Goal: Information Seeking & Learning: Learn about a topic

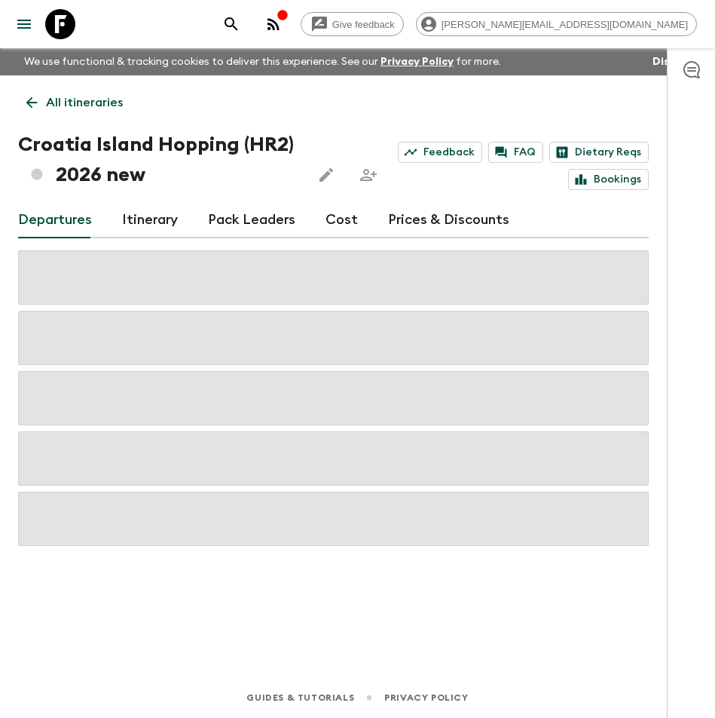
click at [240, 25] on icon "search adventures" at bounding box center [231, 24] width 18 height 18
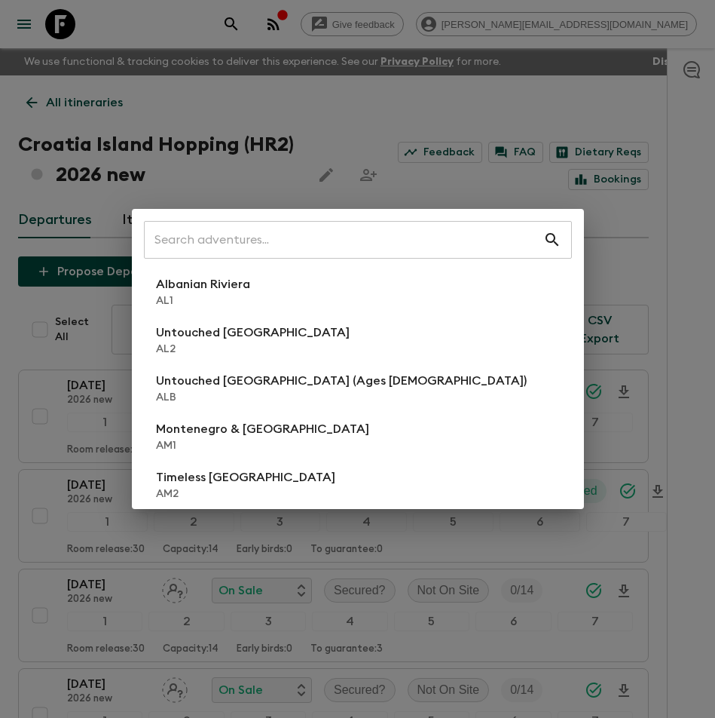
click at [298, 32] on div "​ Albanian Riviera [GEOGRAPHIC_DATA] Untouched [GEOGRAPHIC_DATA] [GEOGRAPHIC_DA…" at bounding box center [357, 359] width 715 height 718
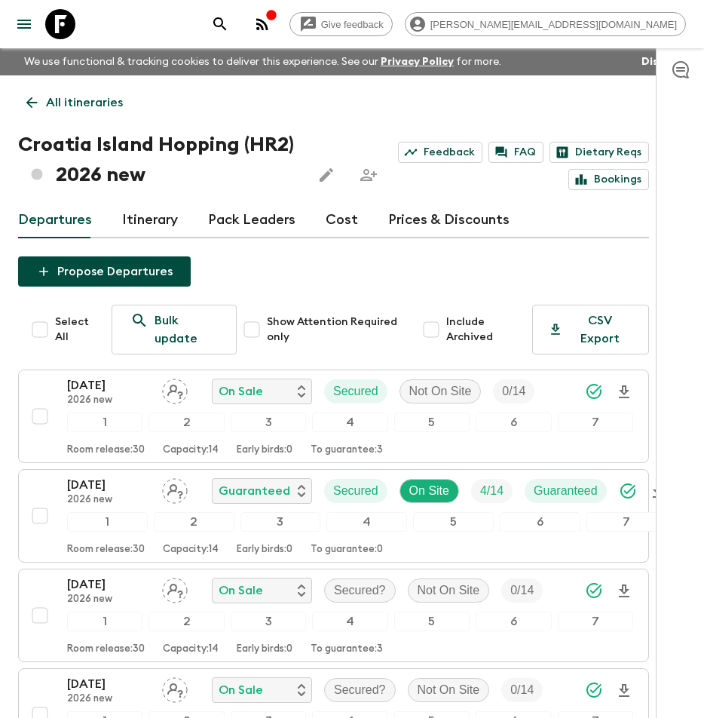
click at [65, 23] on icon at bounding box center [60, 24] width 30 height 30
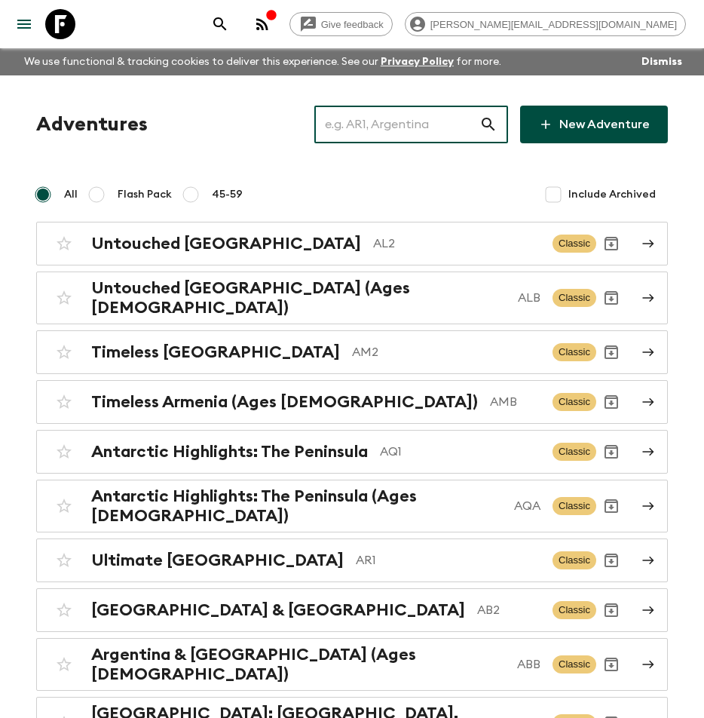
click at [386, 121] on input "text" at bounding box center [396, 124] width 165 height 42
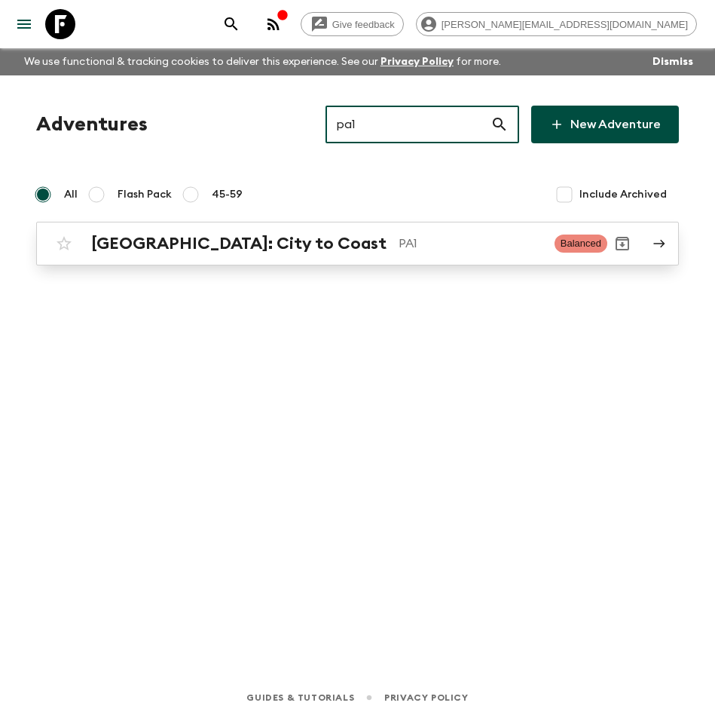
type input "pa1"
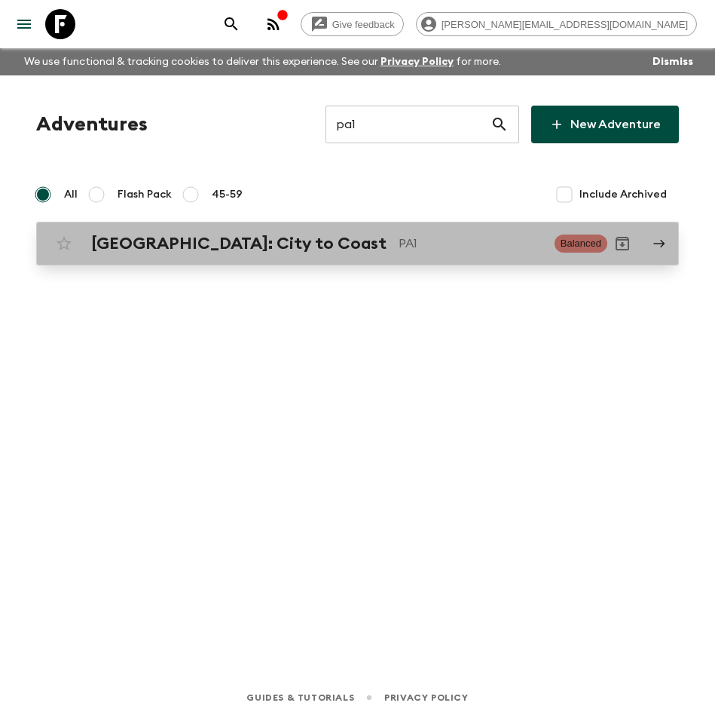
click at [259, 243] on h2 "[GEOGRAPHIC_DATA]: City to Coast" at bounding box center [239, 244] width 296 height 20
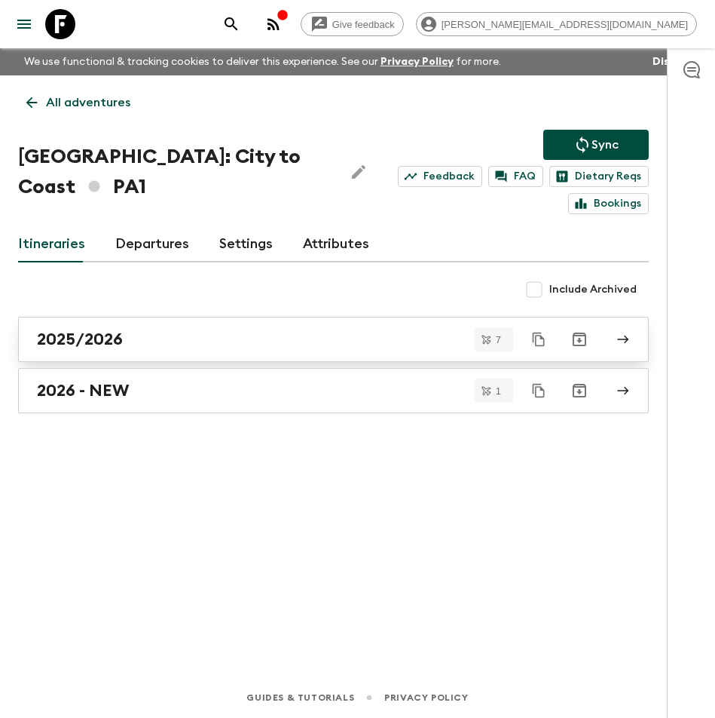
click at [158, 347] on div "2025/2026" at bounding box center [319, 339] width 565 height 20
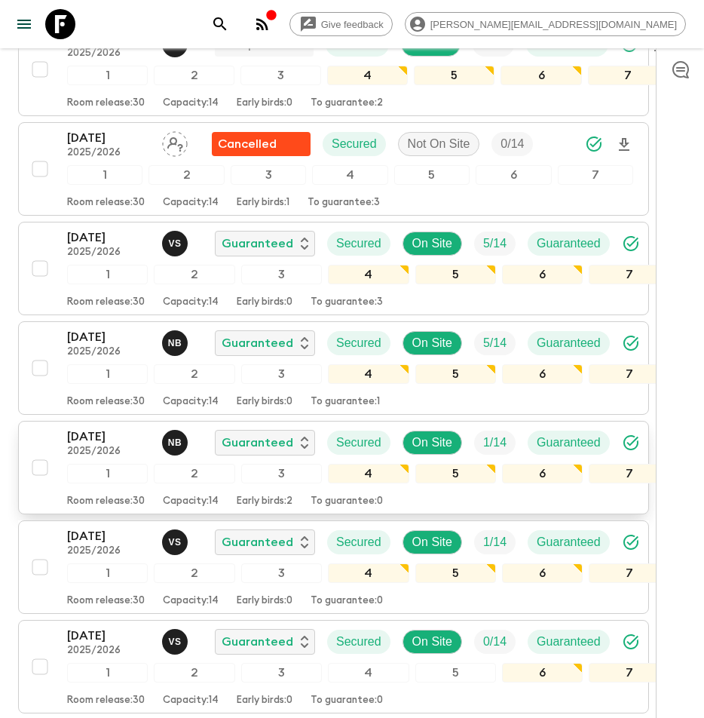
scroll to position [346, 0]
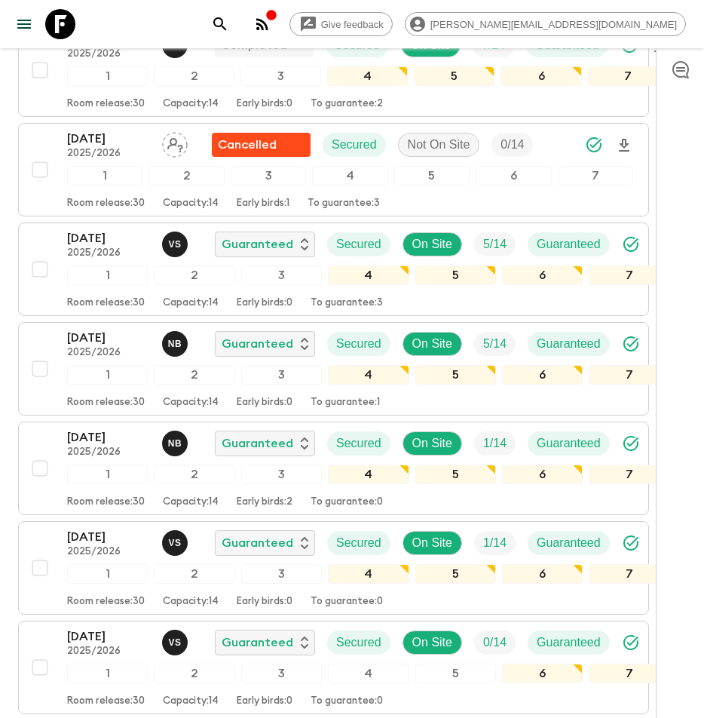
click at [58, 18] on icon at bounding box center [60, 24] width 30 height 30
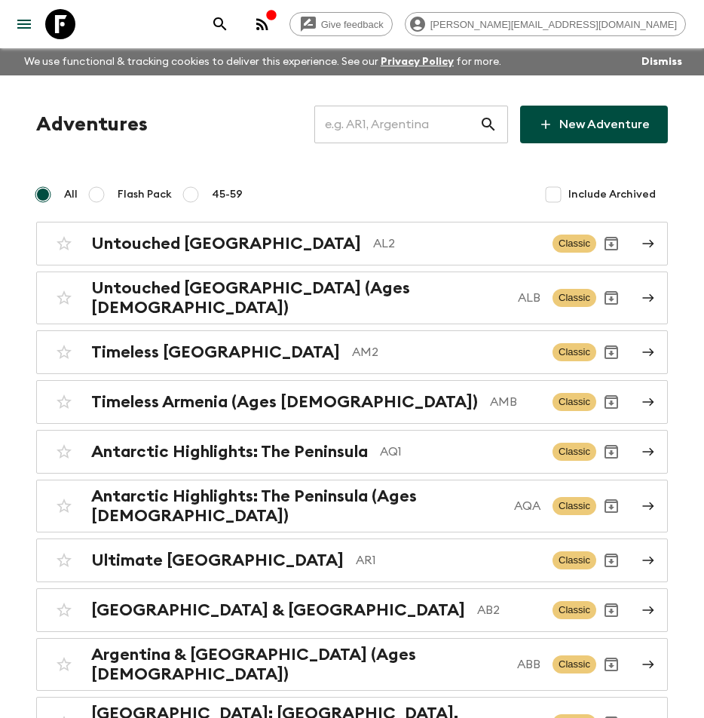
click at [446, 128] on input "text" at bounding box center [396, 124] width 165 height 42
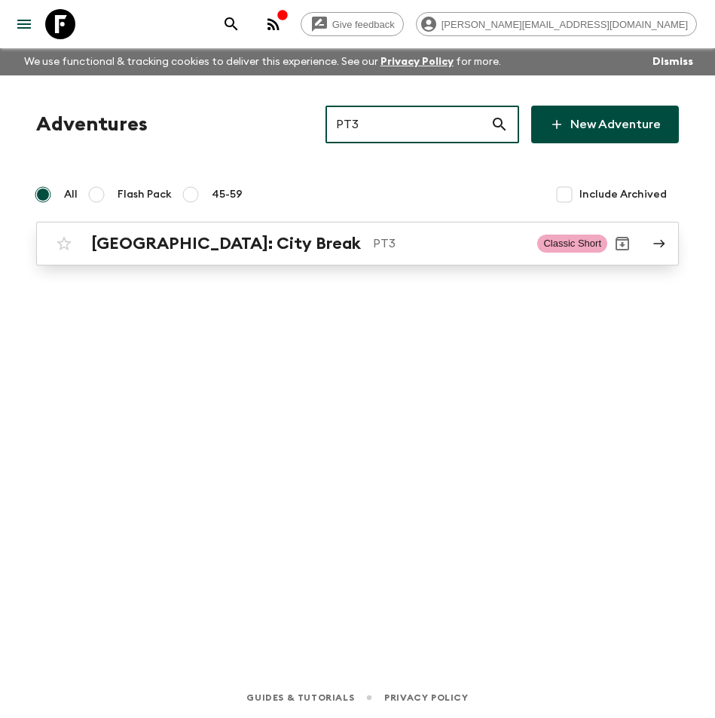
type input "PT3"
click at [373, 240] on p "PT3" at bounding box center [449, 243] width 152 height 18
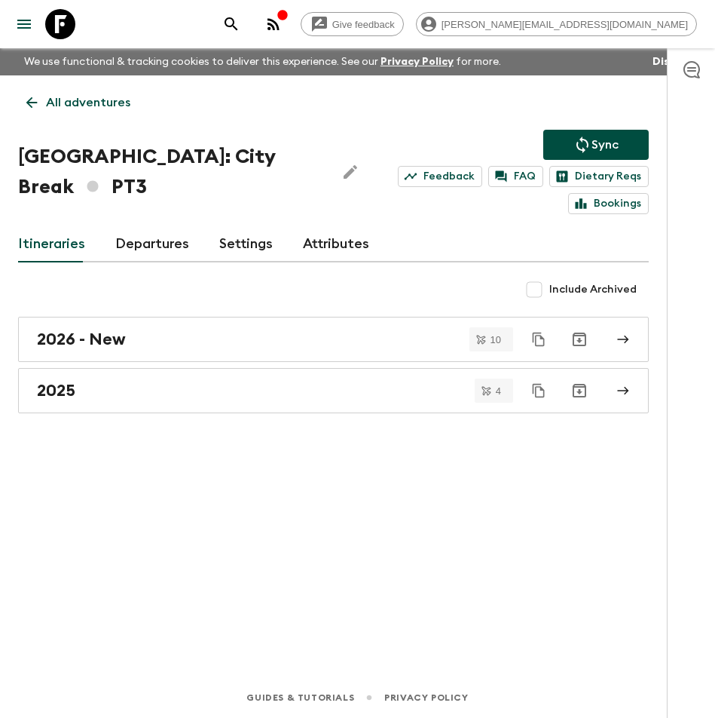
click at [316, 226] on link "Attributes" at bounding box center [336, 244] width 66 height 36
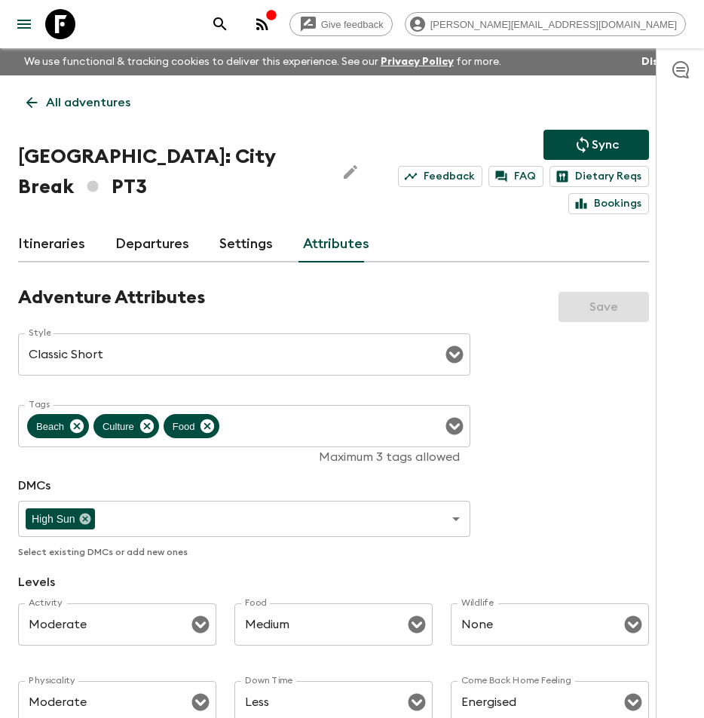
click at [54, 10] on icon at bounding box center [60, 24] width 30 height 30
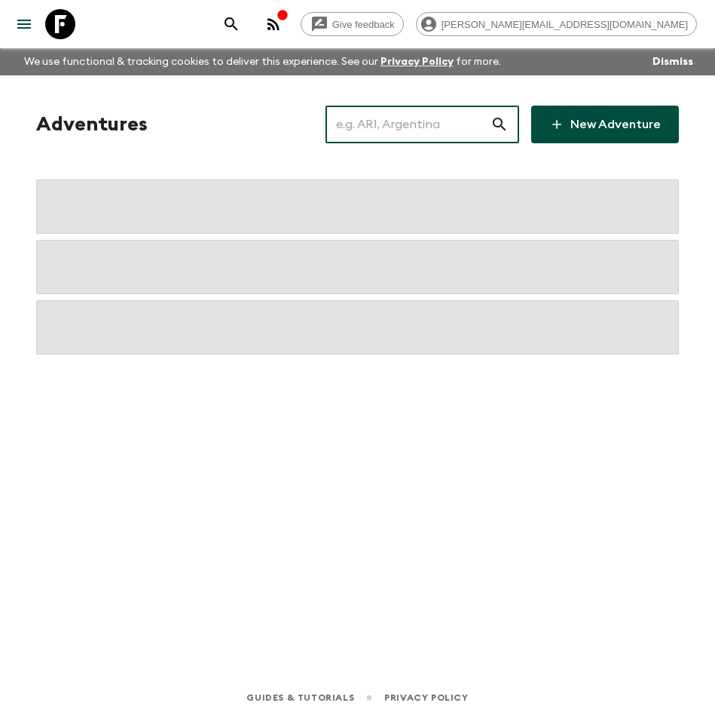
click at [387, 128] on input "text" at bounding box center [408, 124] width 165 height 42
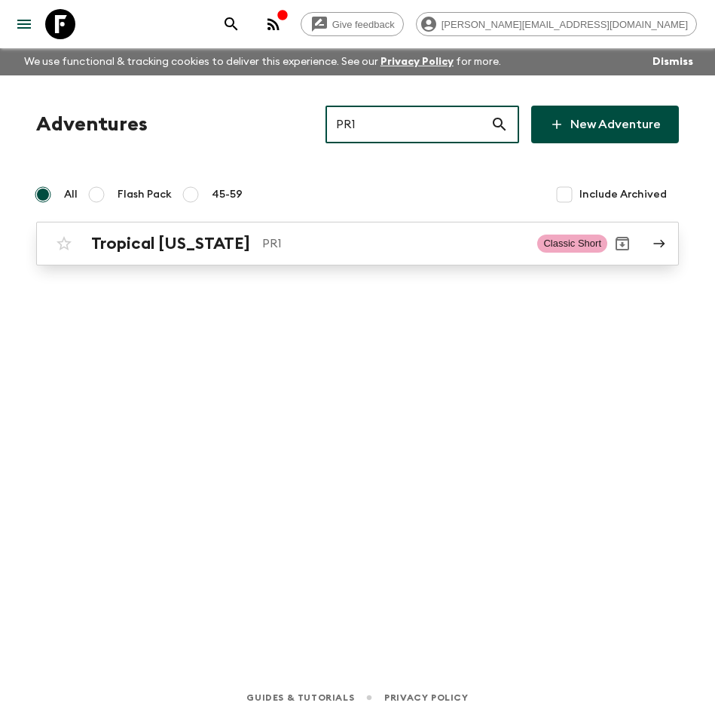
type input "PR1"
click at [205, 240] on h2 "Tropical [US_STATE]" at bounding box center [170, 244] width 159 height 20
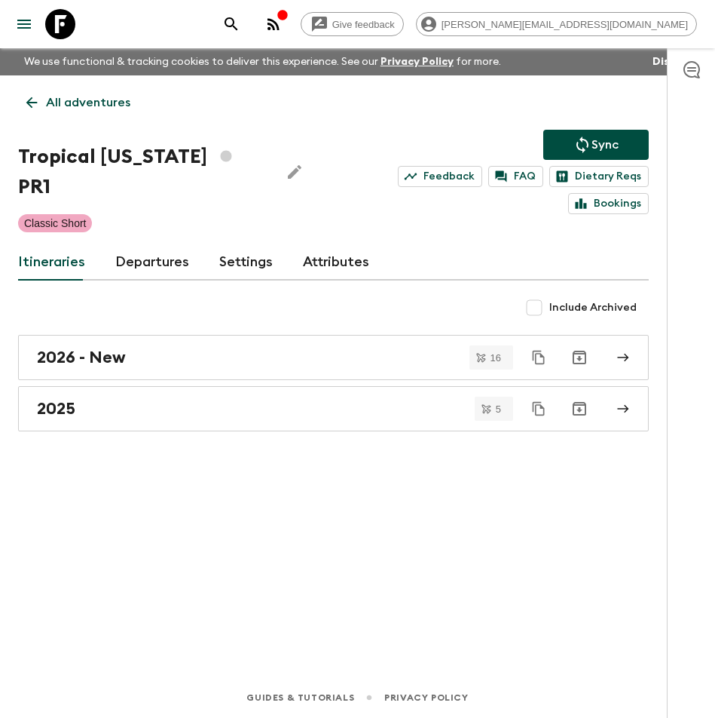
click at [329, 263] on link "Attributes" at bounding box center [336, 262] width 66 height 36
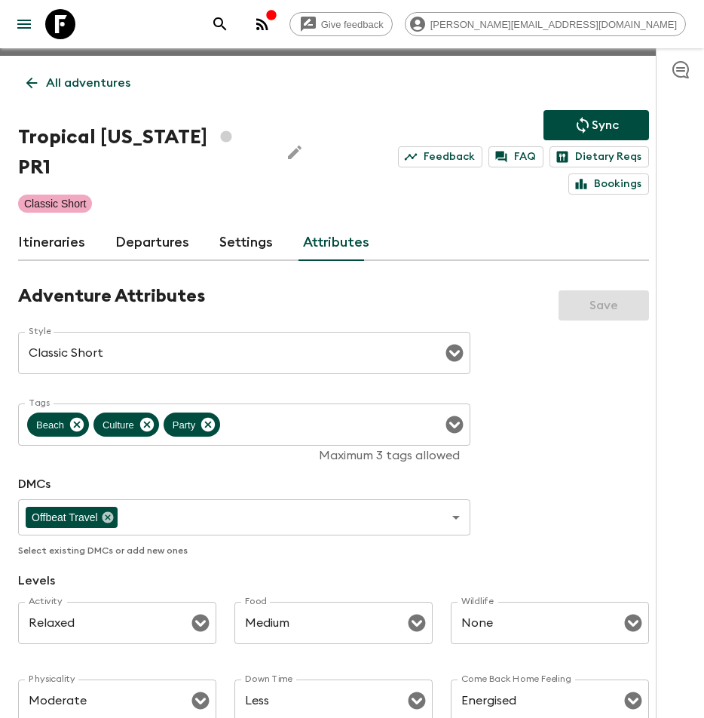
scroll to position [22, 0]
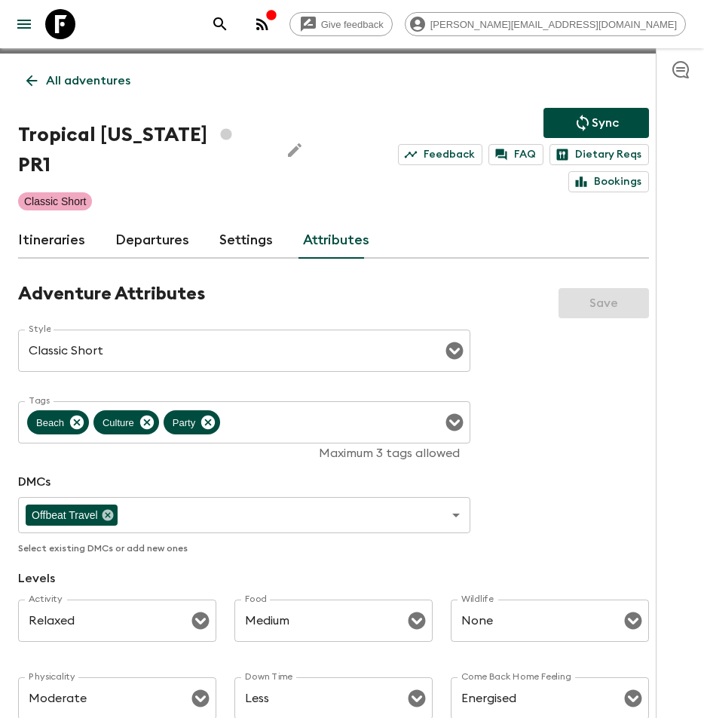
click at [57, 28] on icon at bounding box center [60, 24] width 30 height 30
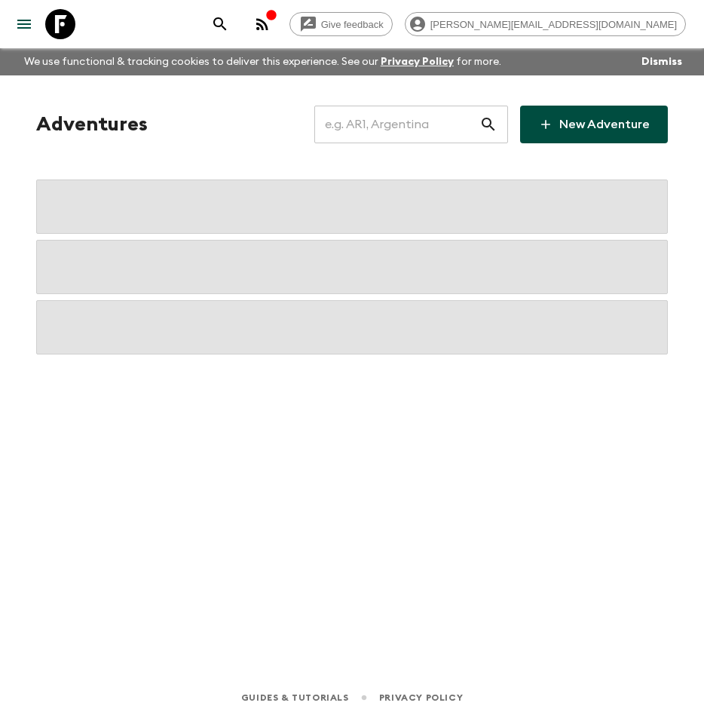
click at [394, 127] on input "text" at bounding box center [396, 124] width 165 height 42
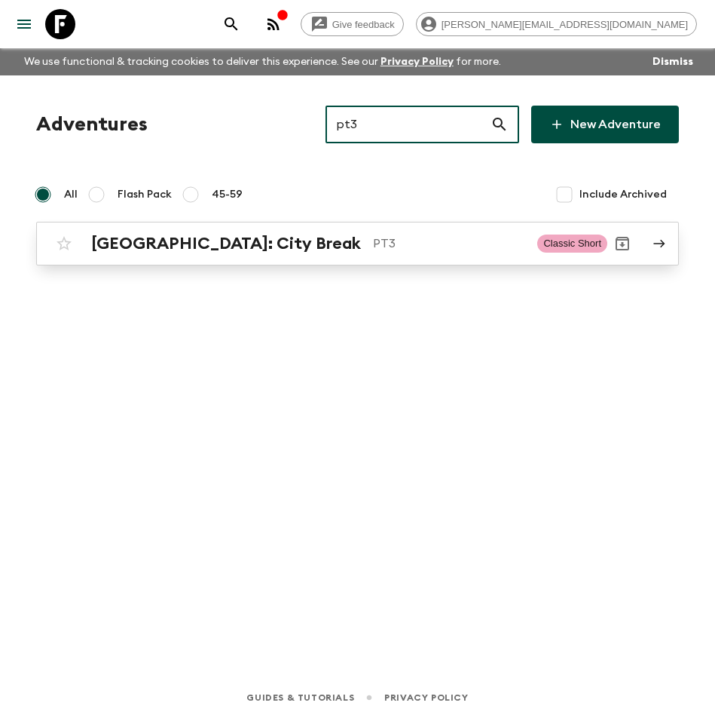
type input "pt3"
click at [373, 250] on p "PT3" at bounding box center [449, 243] width 152 height 18
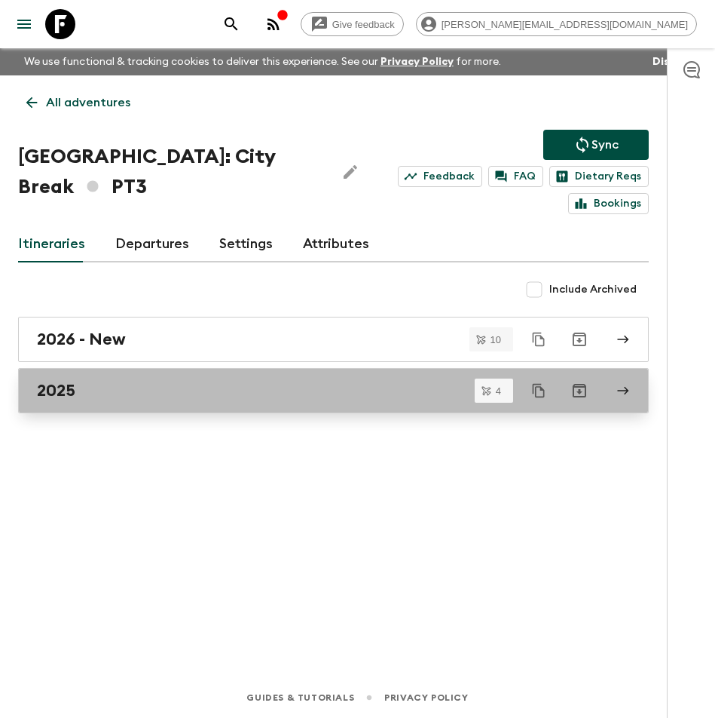
click at [98, 381] on div "2025" at bounding box center [319, 391] width 565 height 20
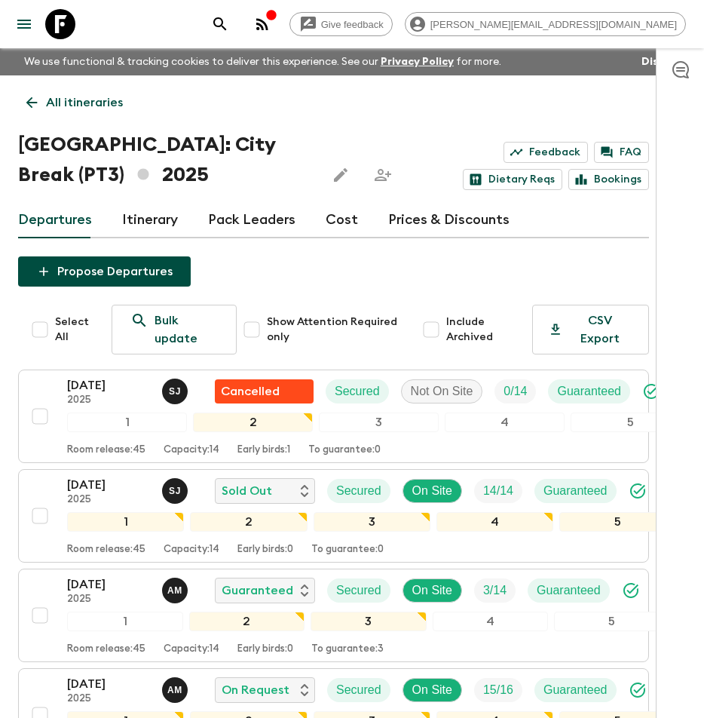
click at [55, 16] on icon at bounding box center [60, 24] width 30 height 30
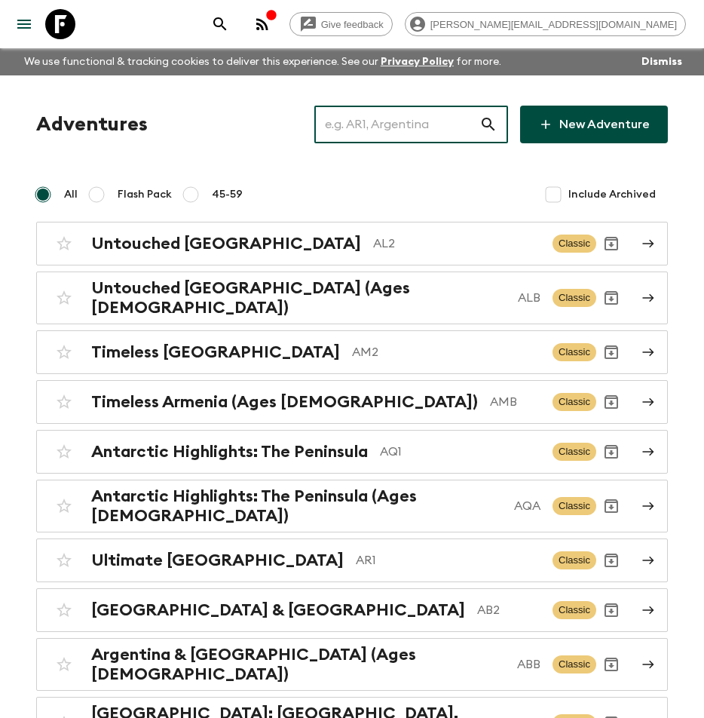
click at [384, 122] on input "text" at bounding box center [396, 124] width 165 height 42
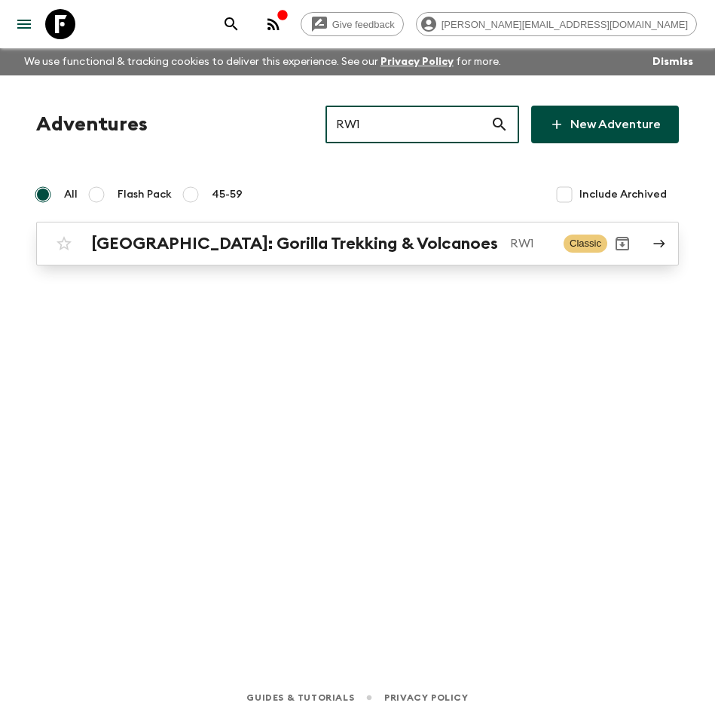
type input "RW1"
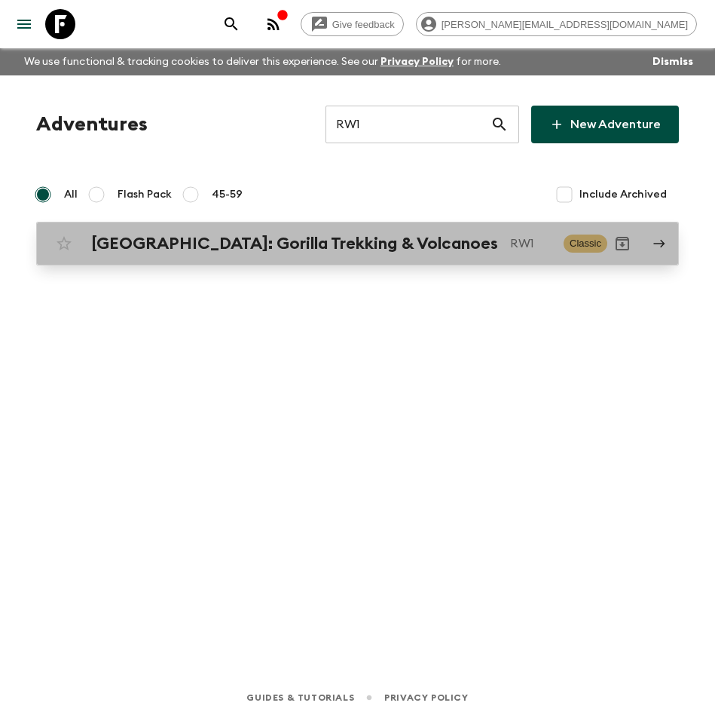
click at [315, 246] on h2 "[GEOGRAPHIC_DATA]: Gorilla Trekking & Volcanoes" at bounding box center [294, 244] width 407 height 20
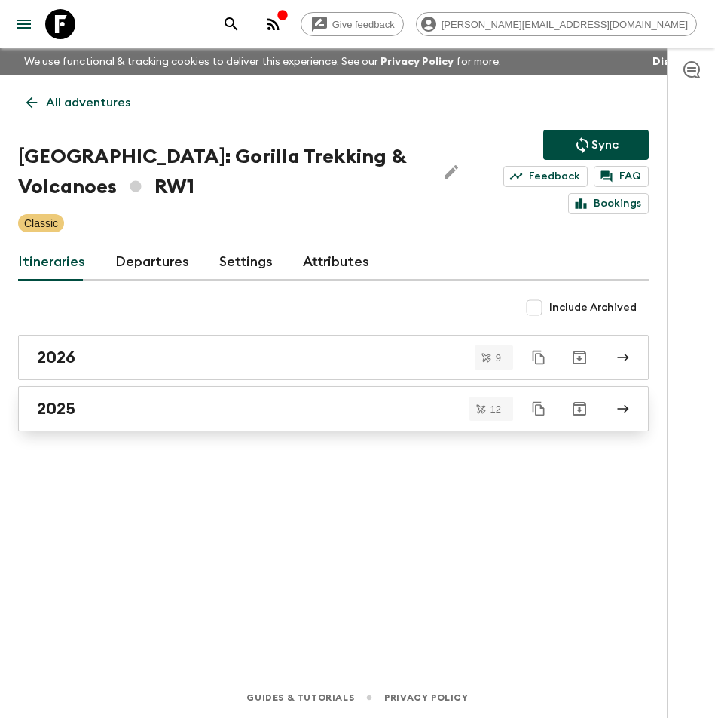
click at [142, 397] on link "2025" at bounding box center [333, 408] width 631 height 45
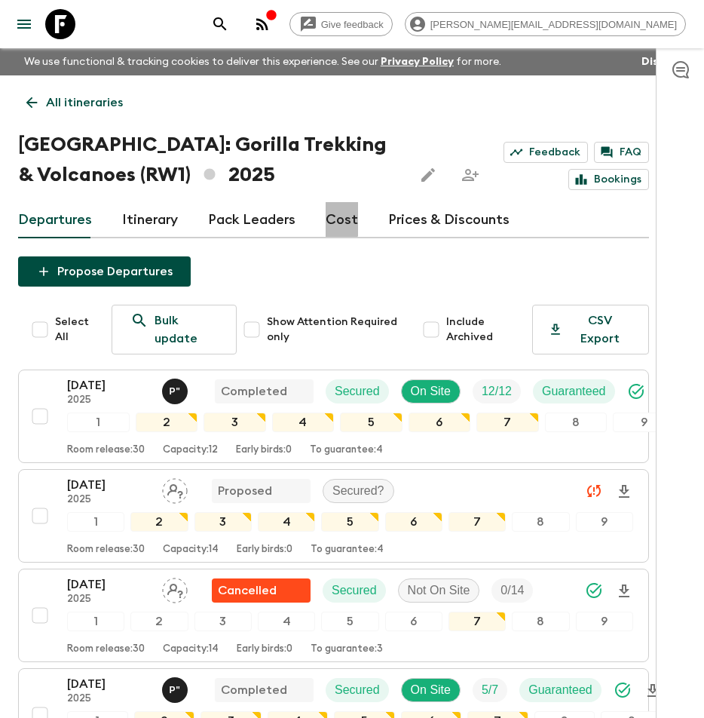
click at [333, 210] on link "Cost" at bounding box center [342, 220] width 32 height 36
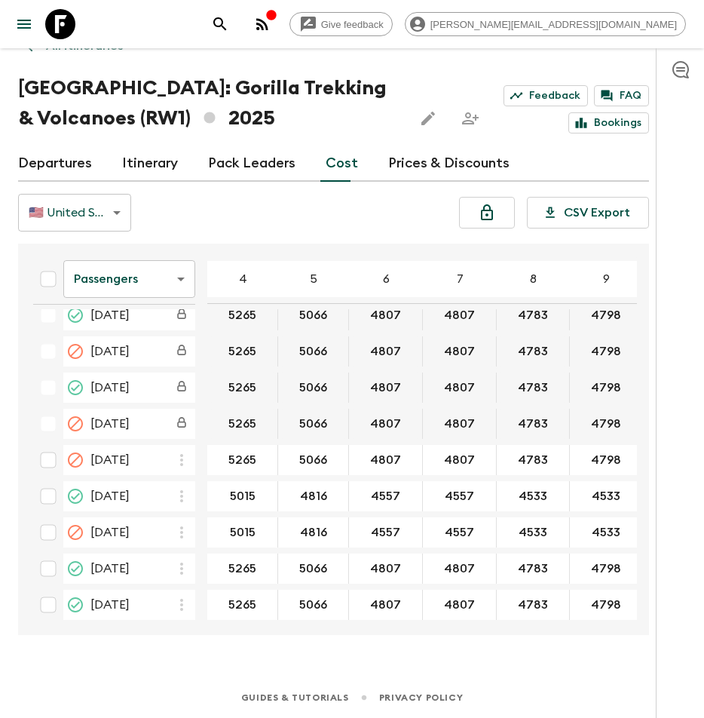
scroll to position [458, 0]
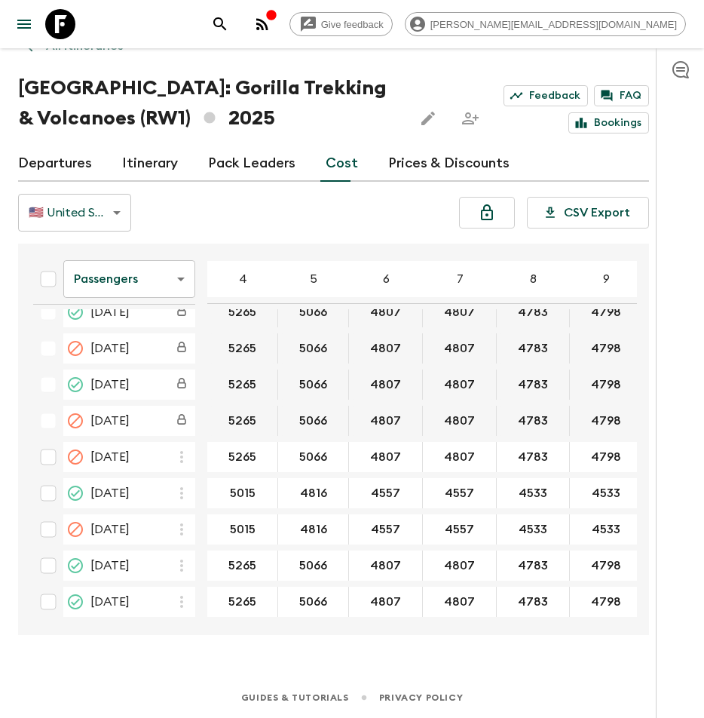
click at [79, 33] on div at bounding box center [49, 24] width 63 height 42
click at [75, 32] on icon at bounding box center [60, 24] width 30 height 30
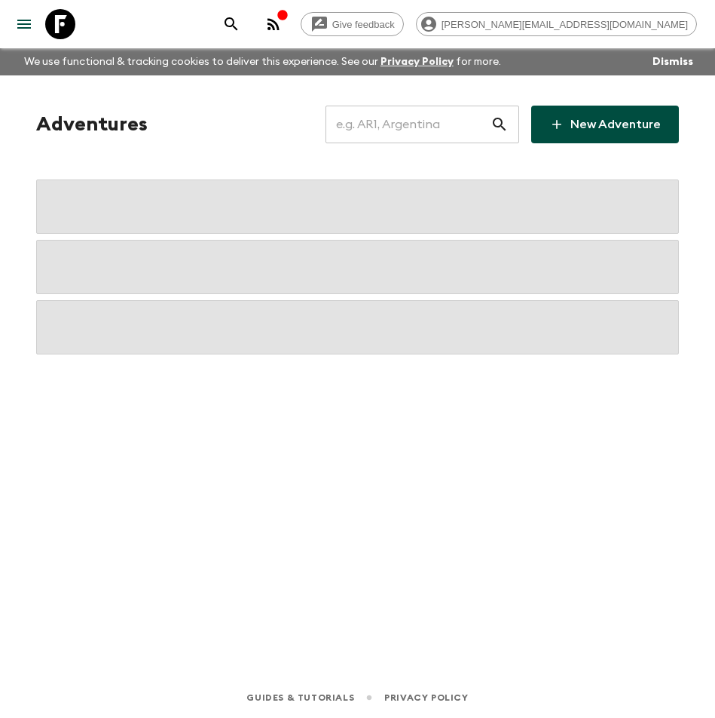
click at [412, 115] on input "text" at bounding box center [408, 124] width 165 height 42
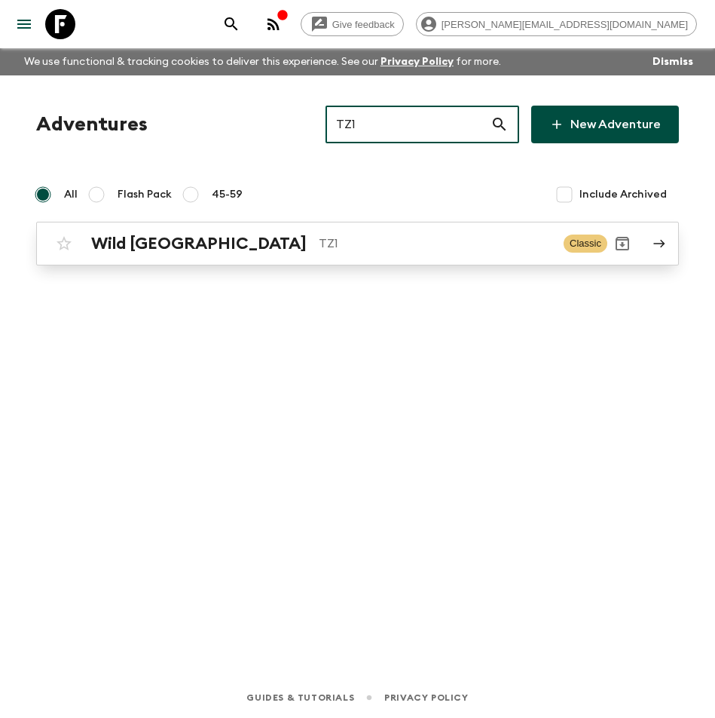
type input "TZ1"
click at [319, 234] on p "TZ1" at bounding box center [435, 243] width 233 height 18
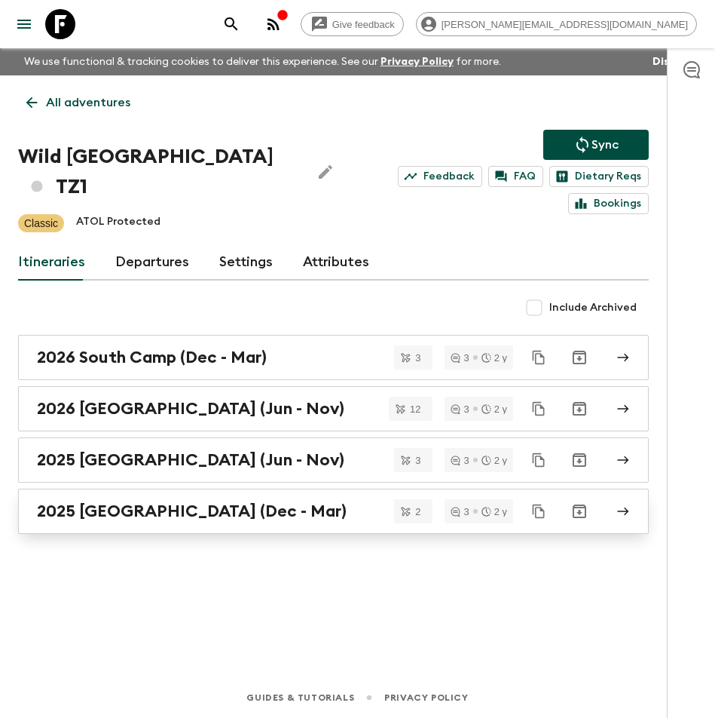
click at [194, 501] on h2 "2025 [GEOGRAPHIC_DATA] (Dec - Mar)" at bounding box center [192, 511] width 310 height 20
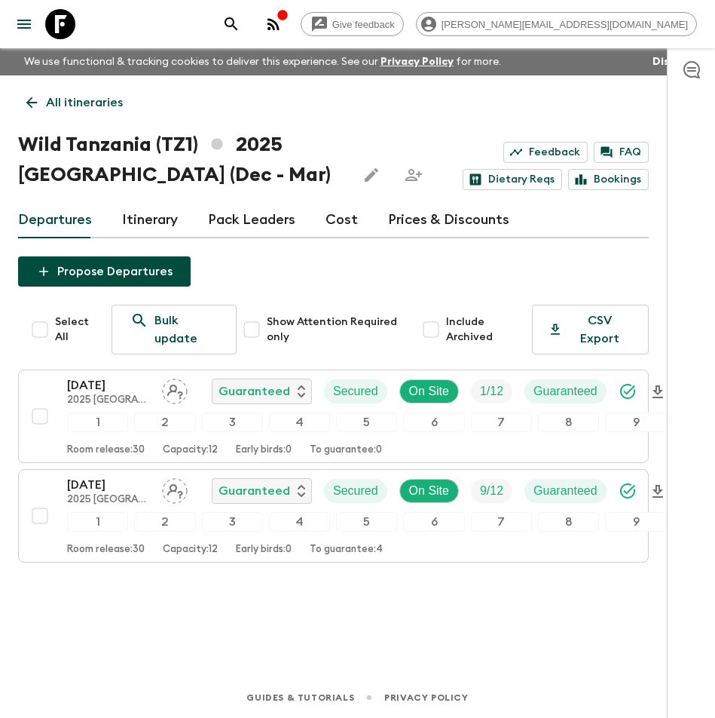
click at [59, 26] on icon at bounding box center [60, 24] width 30 height 30
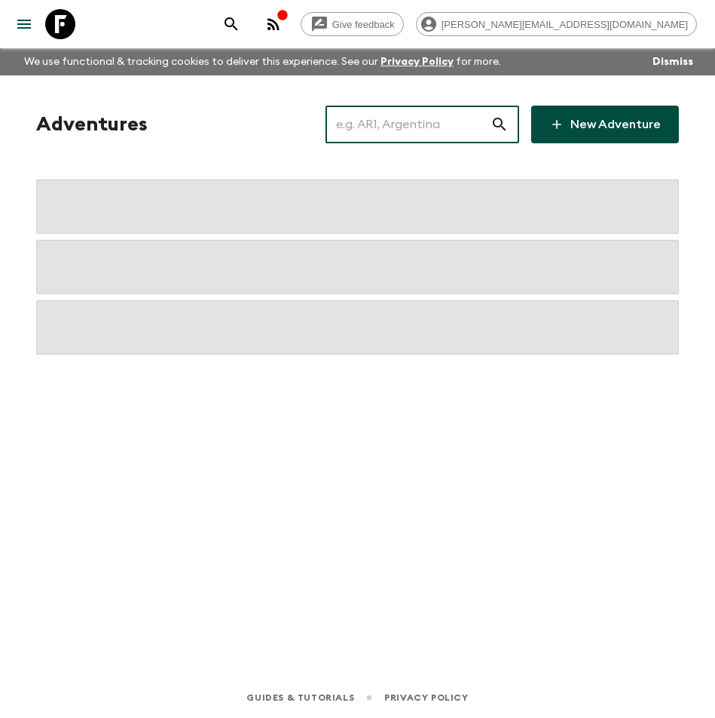
click at [402, 119] on input "text" at bounding box center [408, 124] width 165 height 42
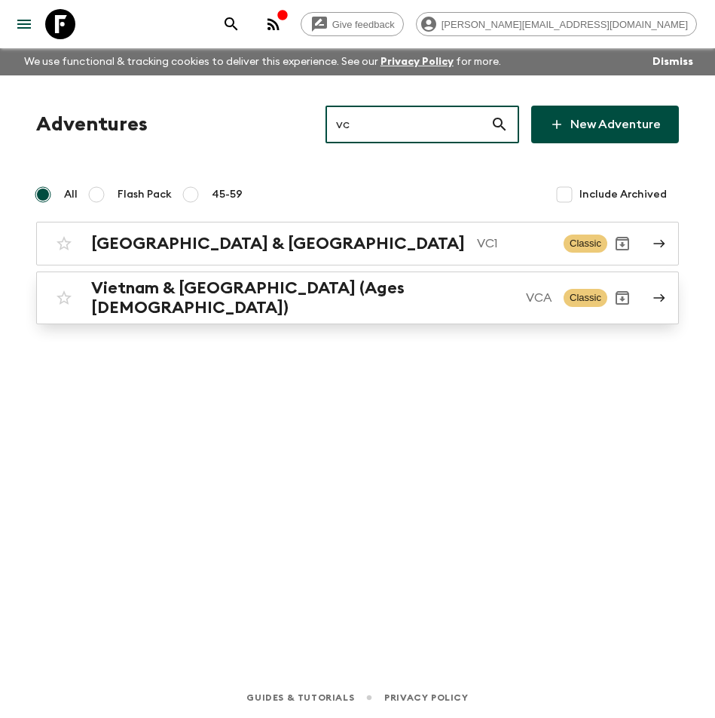
type input "vc"
click at [348, 302] on h2 "Vietnam & [GEOGRAPHIC_DATA] (Ages [DEMOGRAPHIC_DATA])" at bounding box center [302, 297] width 423 height 39
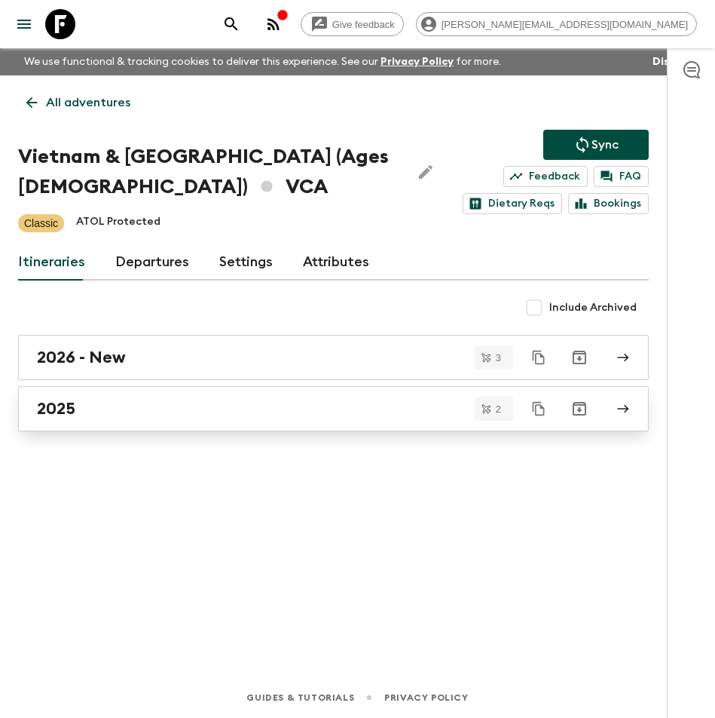
click at [105, 409] on div "2025" at bounding box center [319, 409] width 565 height 20
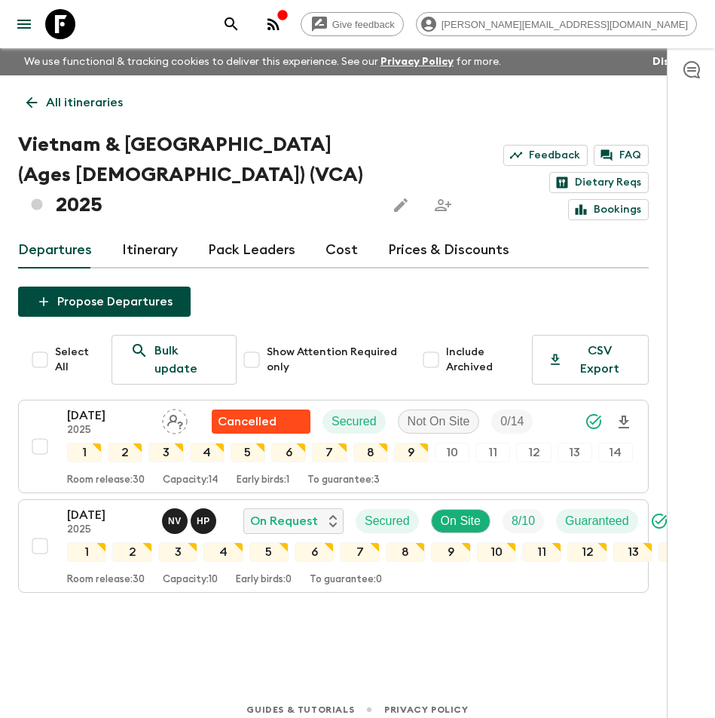
click at [32, 106] on icon at bounding box center [31, 102] width 11 height 11
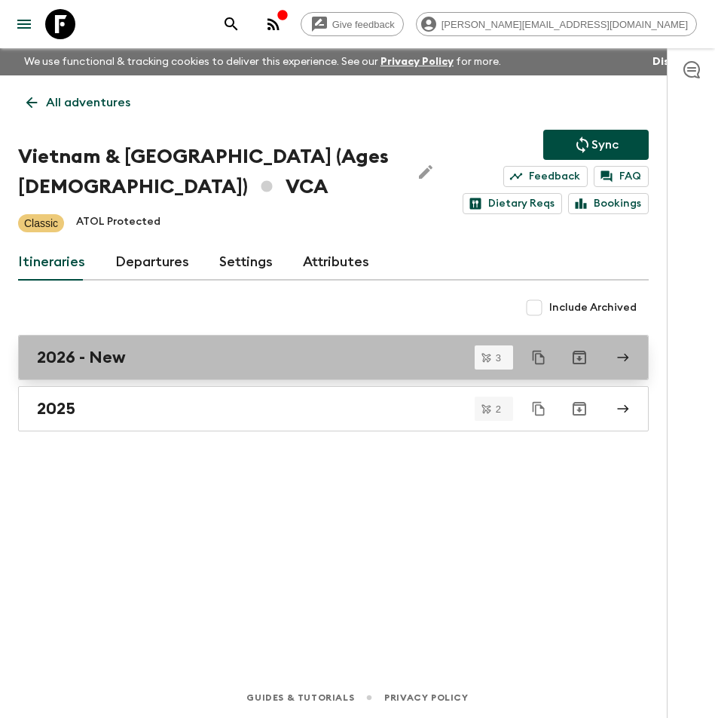
click at [155, 346] on link "2026 - New" at bounding box center [333, 357] width 631 height 45
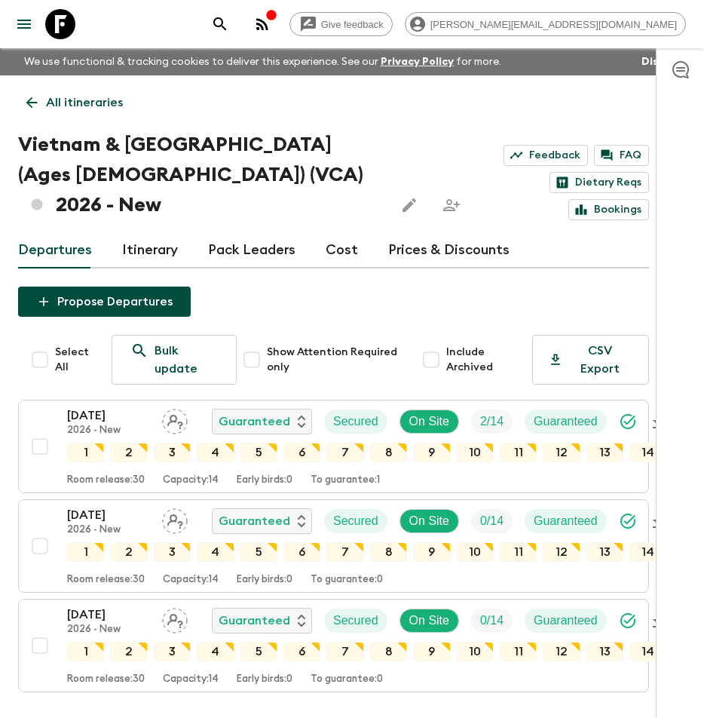
click at [37, 103] on icon at bounding box center [31, 102] width 17 height 17
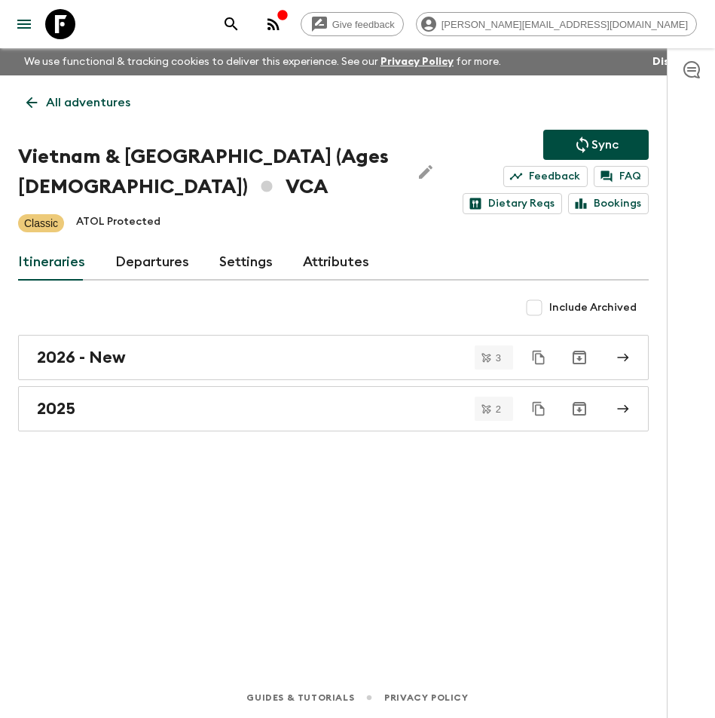
click at [37, 103] on icon at bounding box center [31, 102] width 17 height 17
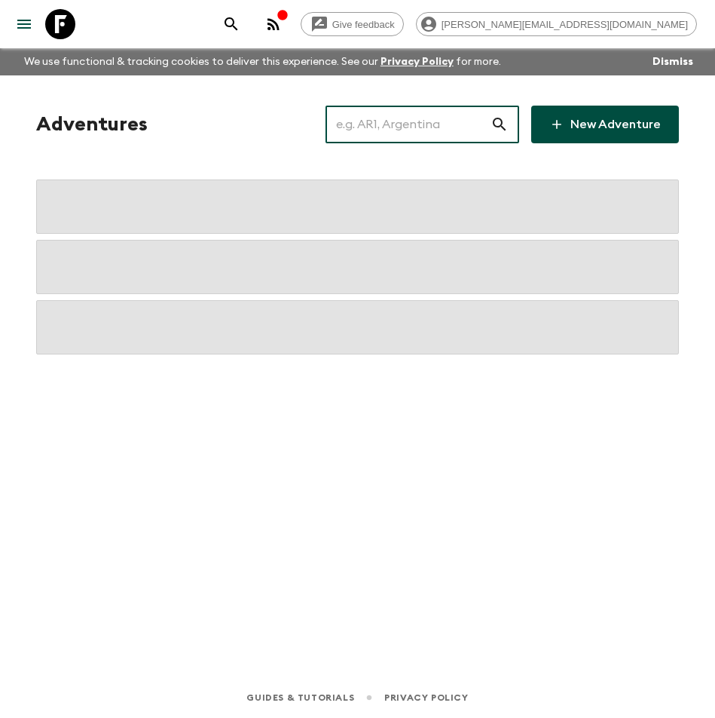
click at [381, 124] on input "text" at bounding box center [408, 124] width 165 height 42
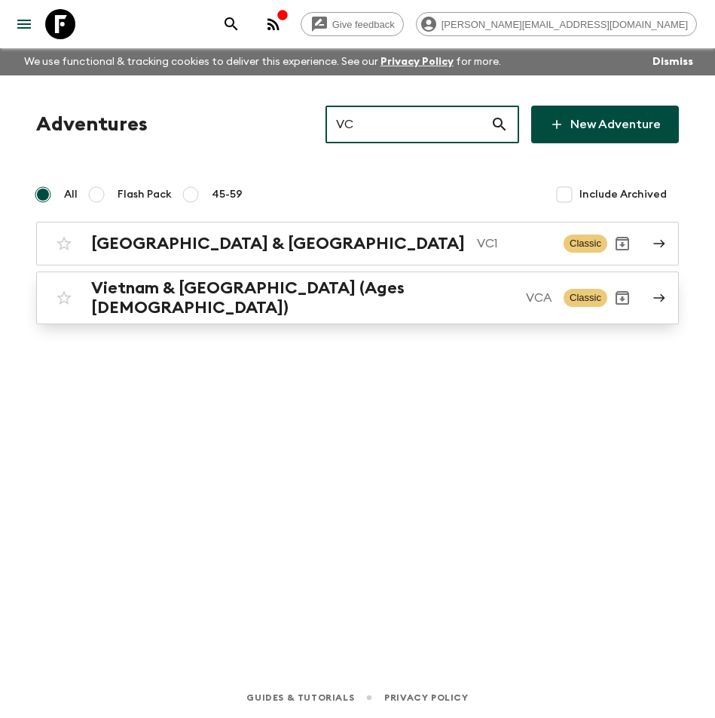
type input "VC"
click at [315, 298] on h2 "Vietnam & [GEOGRAPHIC_DATA] (Ages [DEMOGRAPHIC_DATA])" at bounding box center [302, 297] width 423 height 39
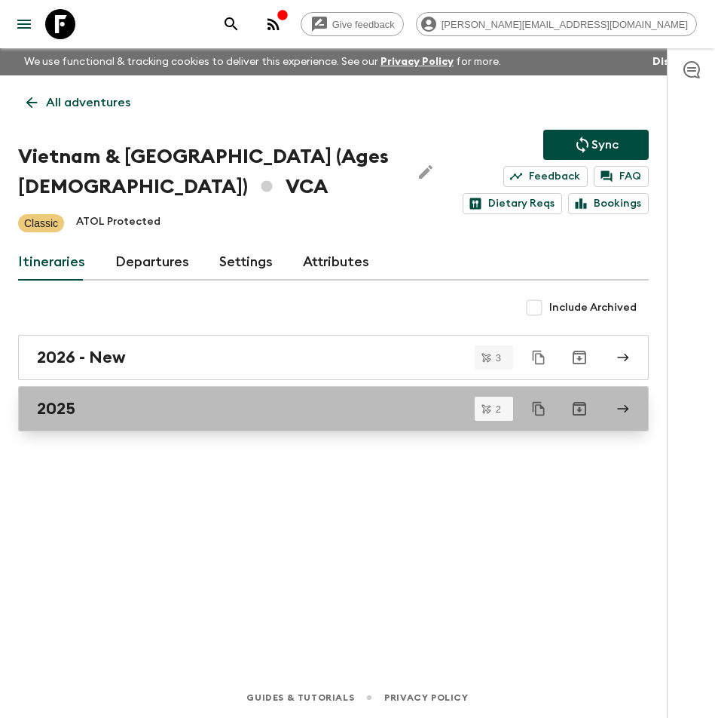
click at [114, 407] on div "2025" at bounding box center [319, 409] width 565 height 20
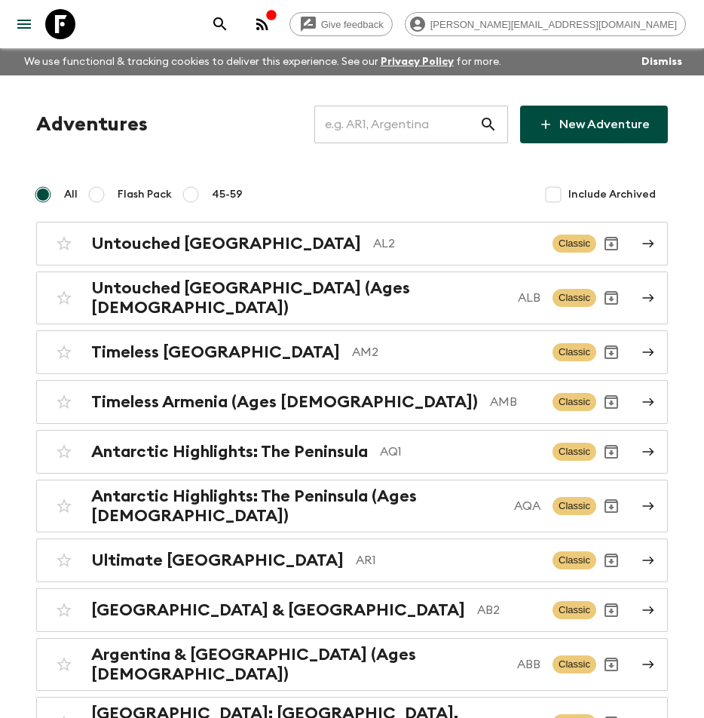
click at [376, 122] on input "text" at bounding box center [396, 124] width 165 height 42
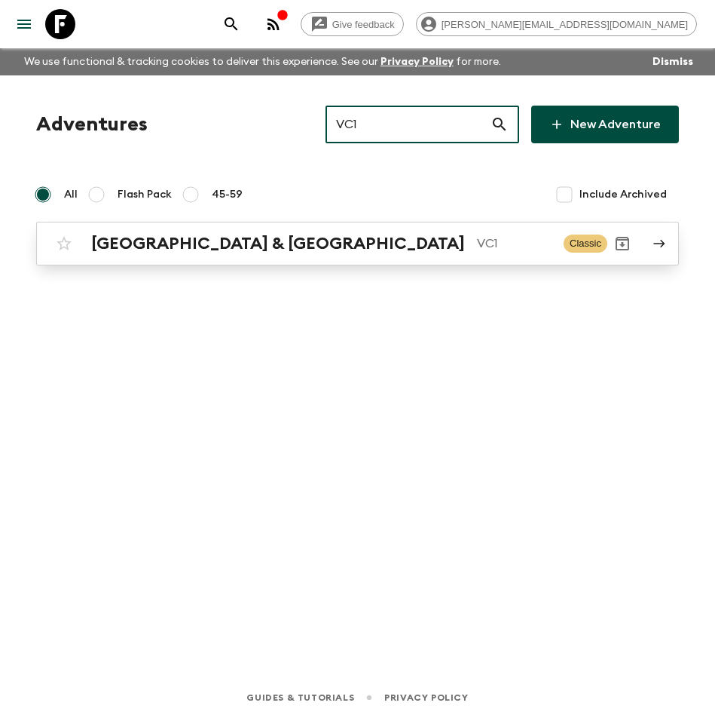
type input "VC1"
click at [477, 235] on p "VC1" at bounding box center [514, 243] width 75 height 18
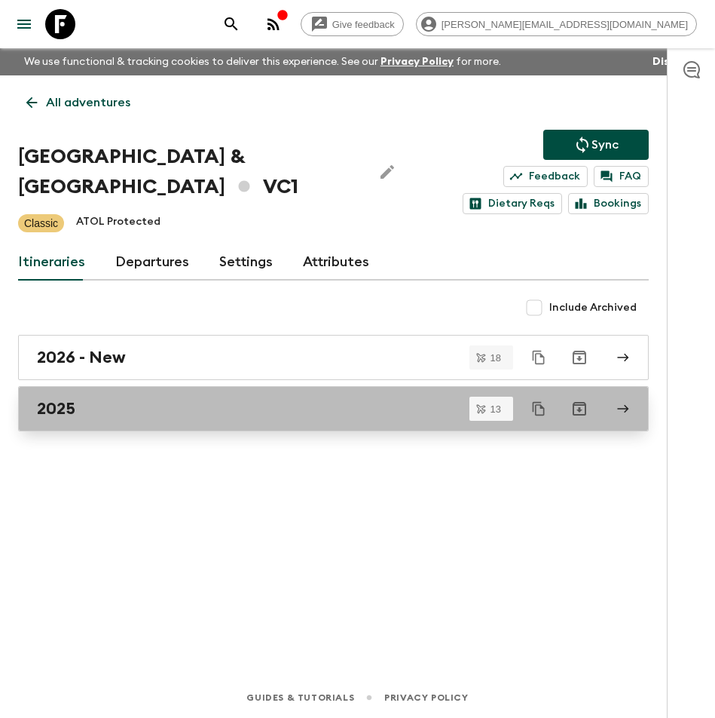
click at [130, 406] on div "2025" at bounding box center [319, 409] width 565 height 20
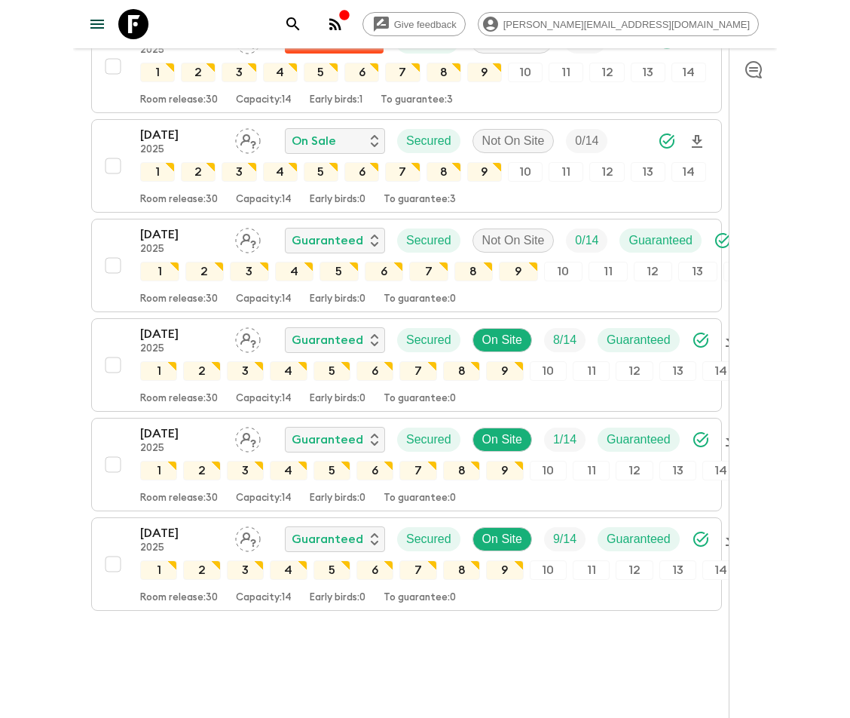
scroll to position [1028, 0]
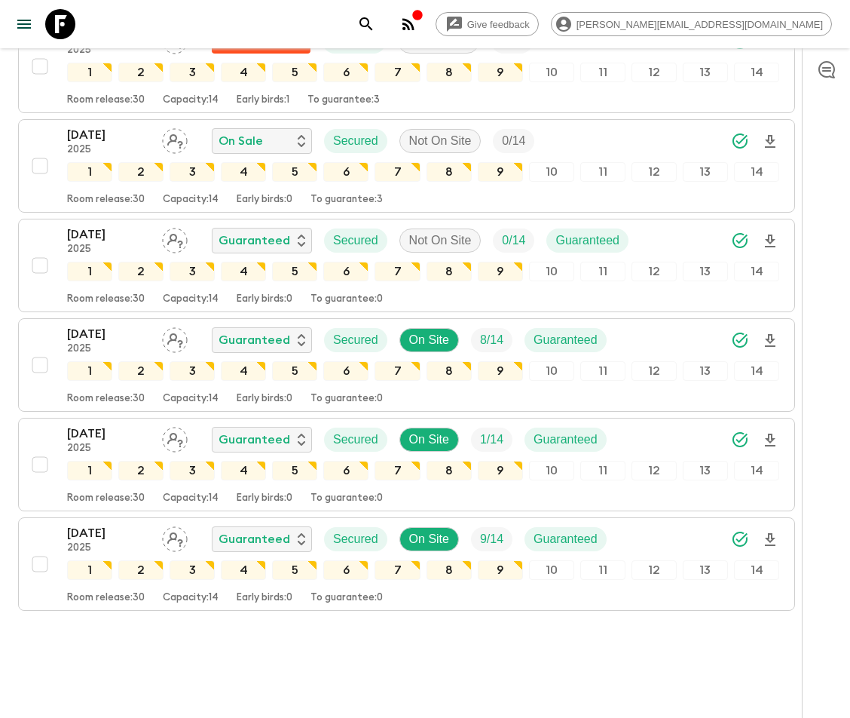
click at [66, 23] on icon at bounding box center [60, 24] width 30 height 30
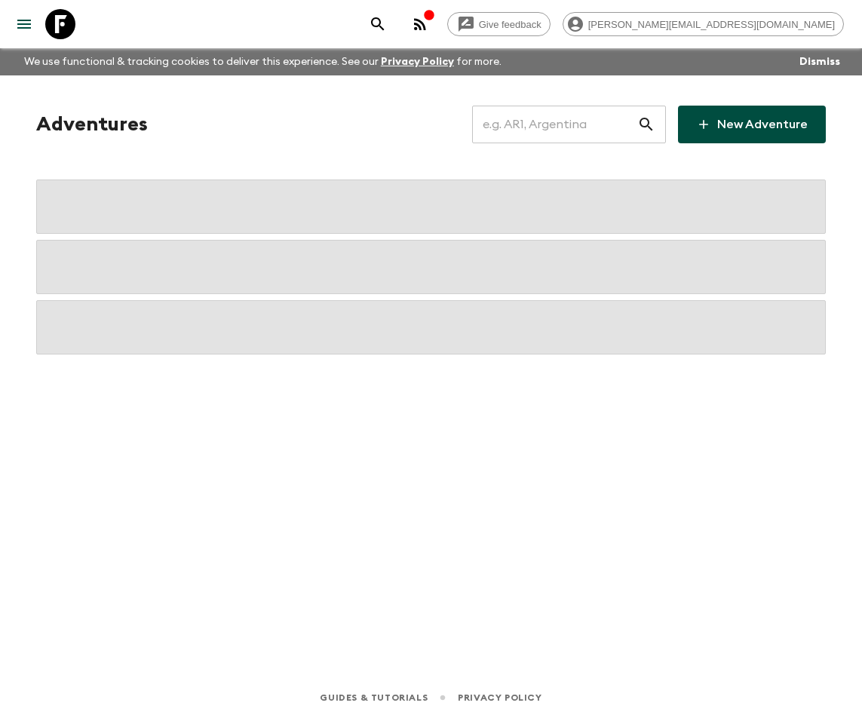
click at [529, 123] on input "text" at bounding box center [554, 124] width 165 height 42
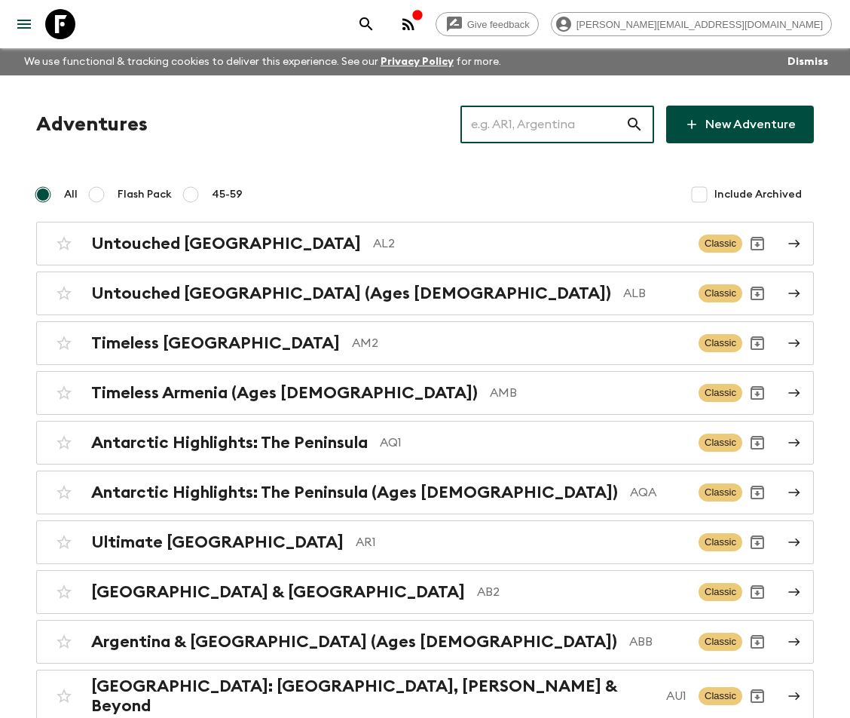
type input "D"
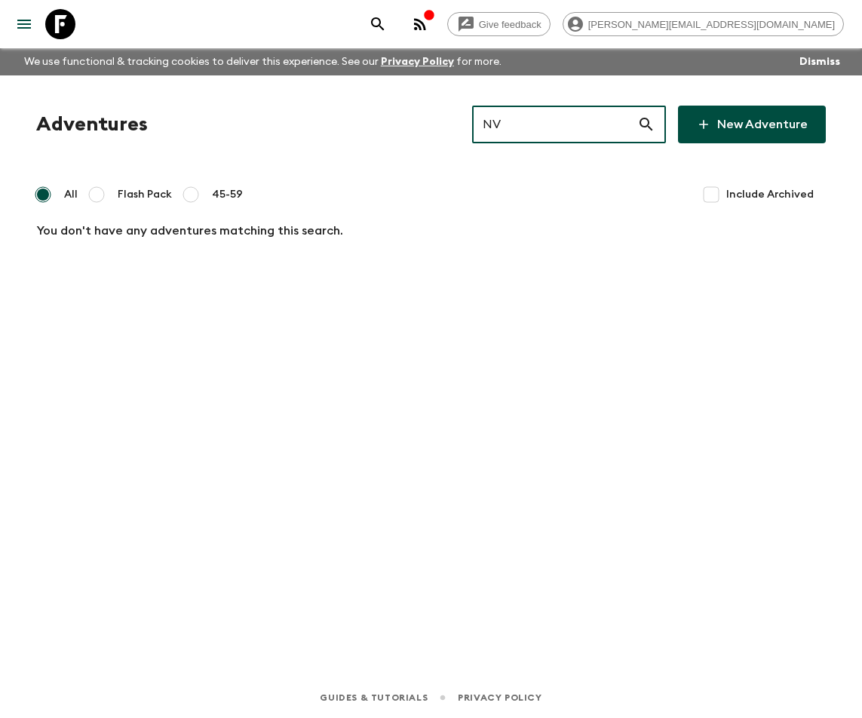
type input "N"
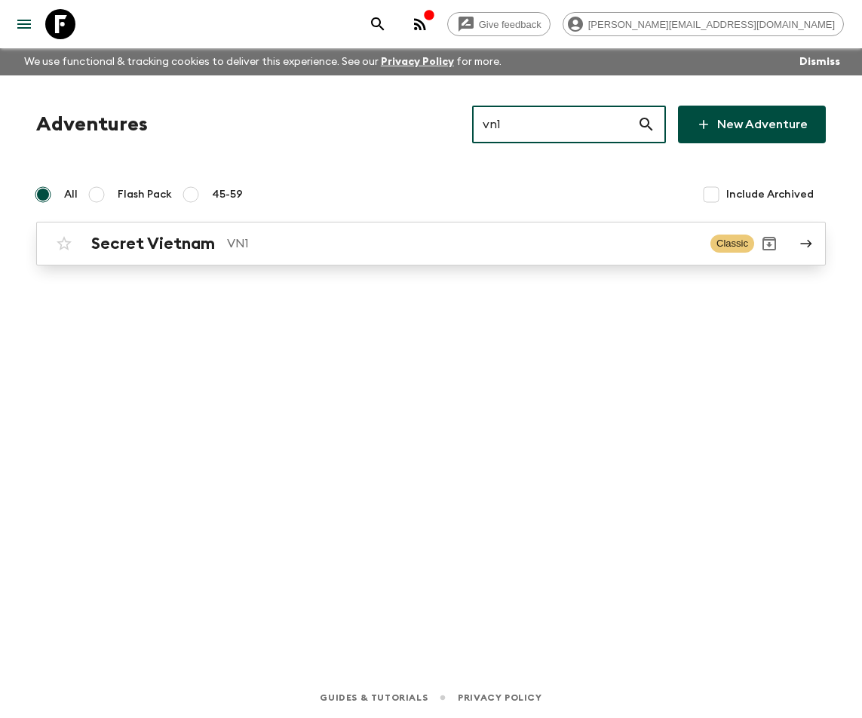
type input "vn1"
click at [201, 249] on h2 "Secret Vietnam" at bounding box center [153, 244] width 124 height 20
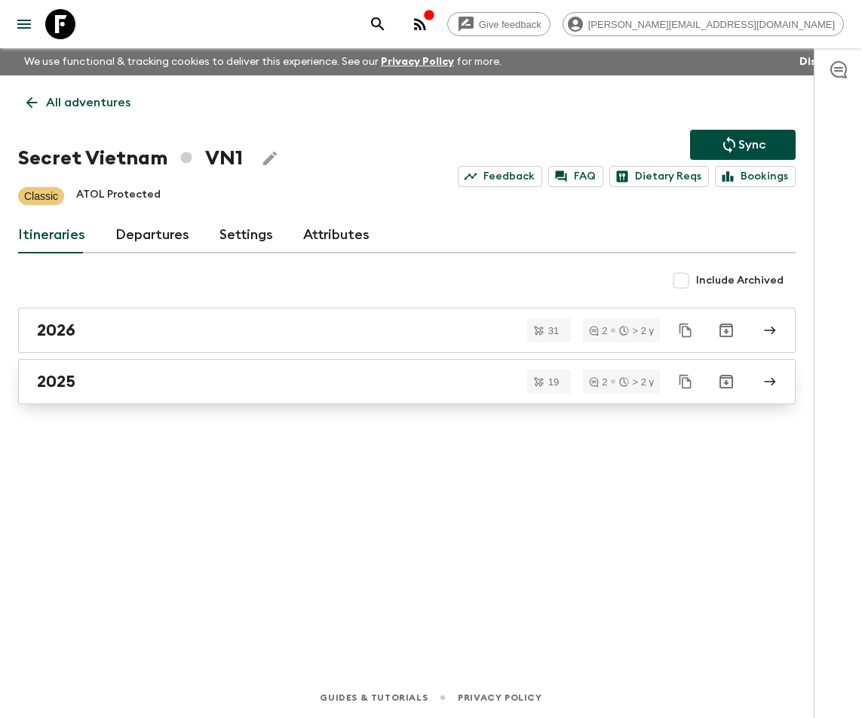
click at [154, 372] on div "2025" at bounding box center [392, 382] width 711 height 20
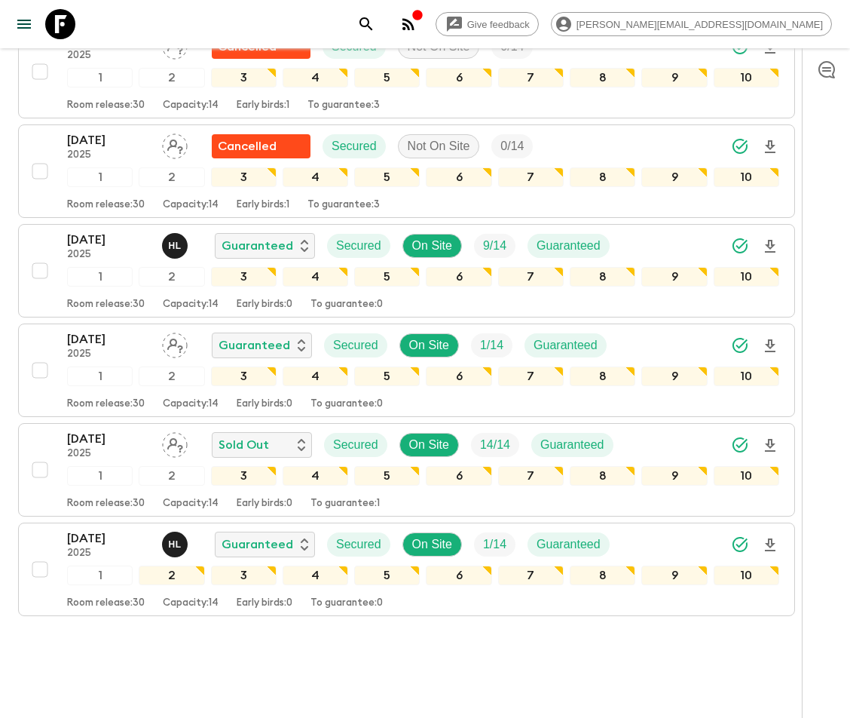
scroll to position [1625, 0]
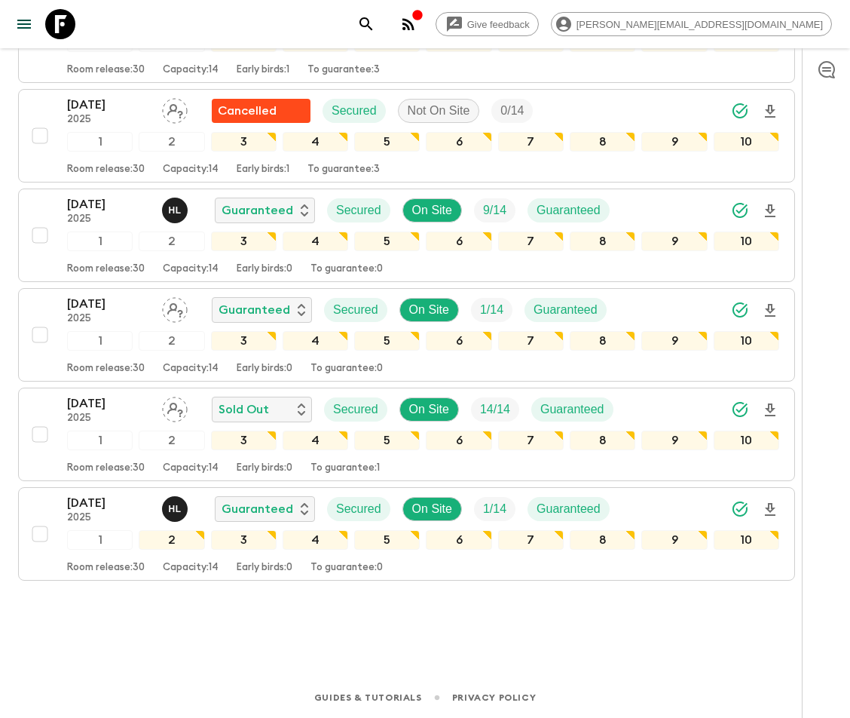
click at [60, 14] on icon at bounding box center [60, 24] width 30 height 30
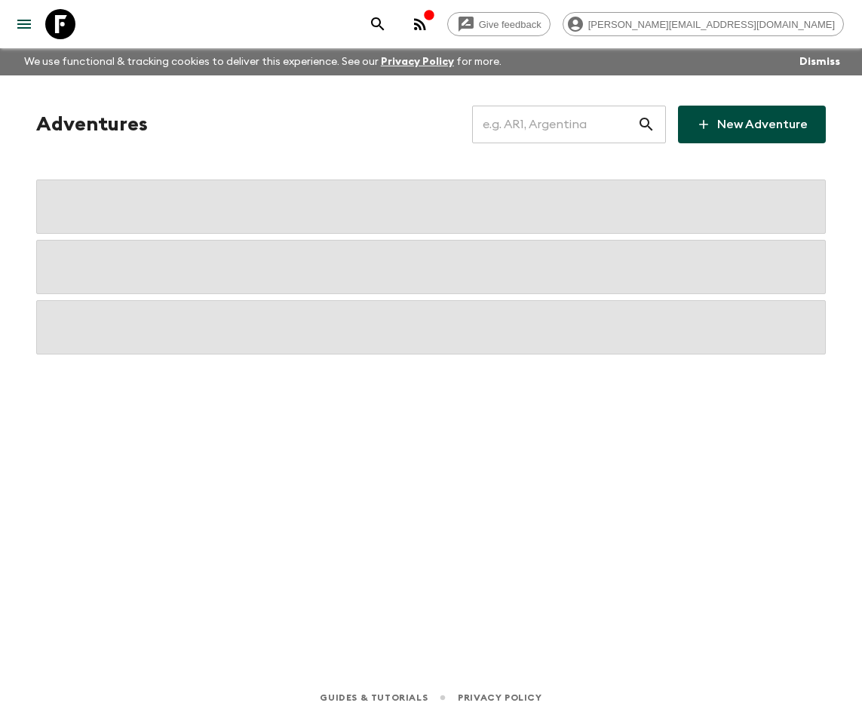
click at [526, 121] on input "text" at bounding box center [554, 124] width 165 height 42
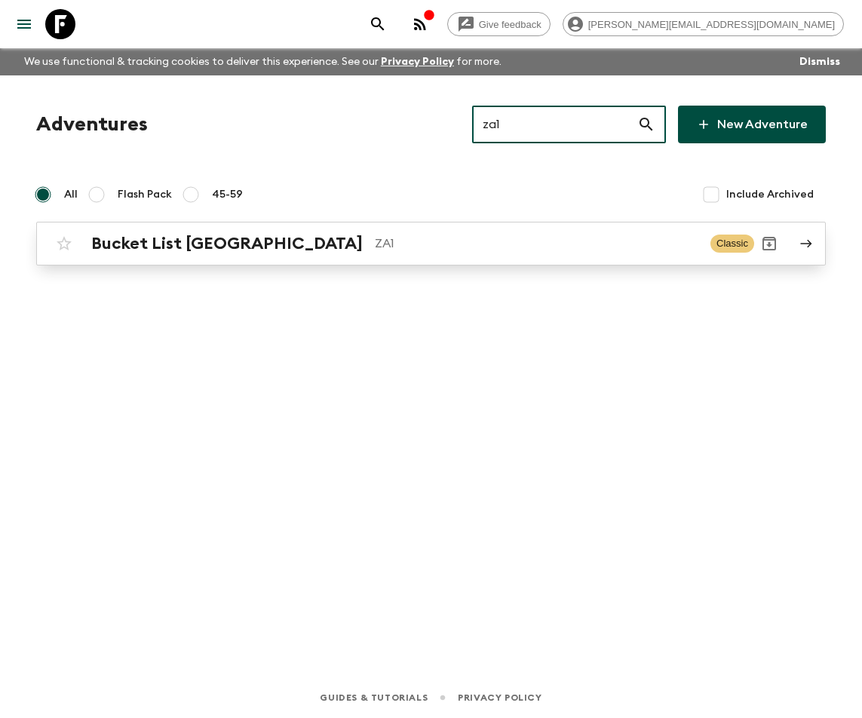
type input "za1"
click at [292, 235] on div "Bucket List [GEOGRAPHIC_DATA] ZA1" at bounding box center [394, 244] width 607 height 20
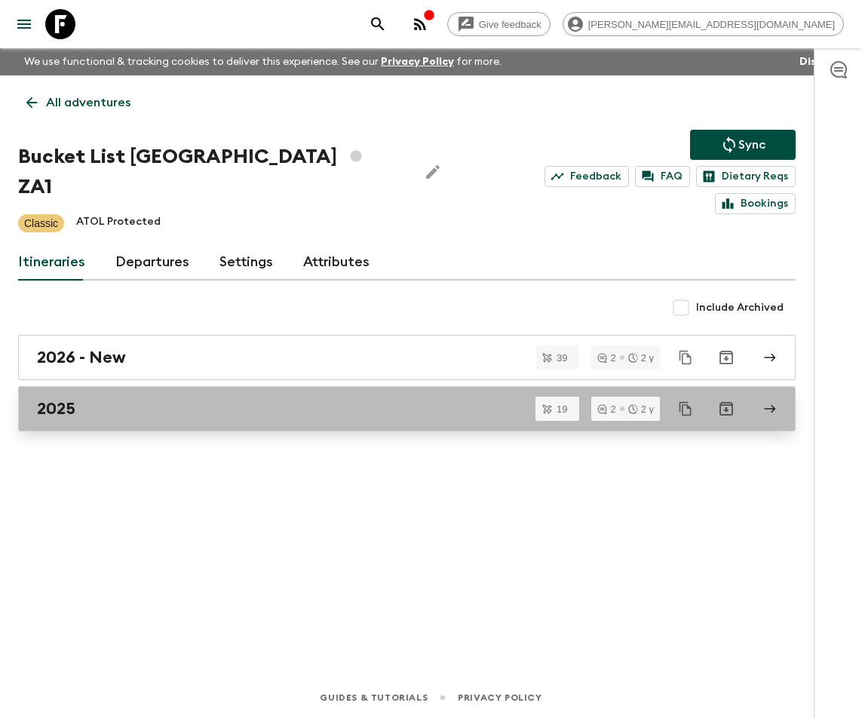
click at [102, 399] on div "2025" at bounding box center [392, 409] width 711 height 20
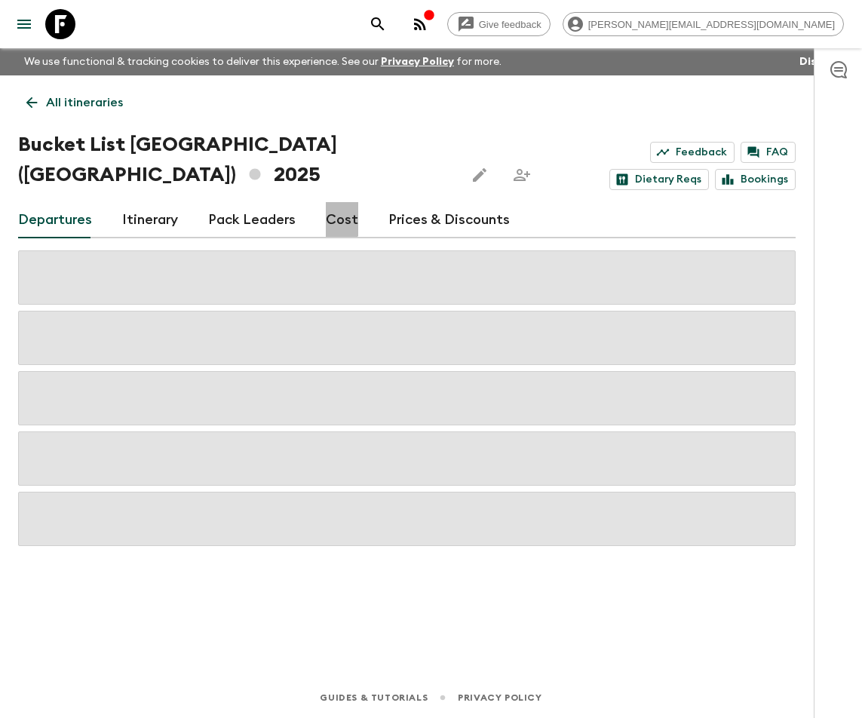
click at [331, 214] on link "Cost" at bounding box center [342, 220] width 32 height 36
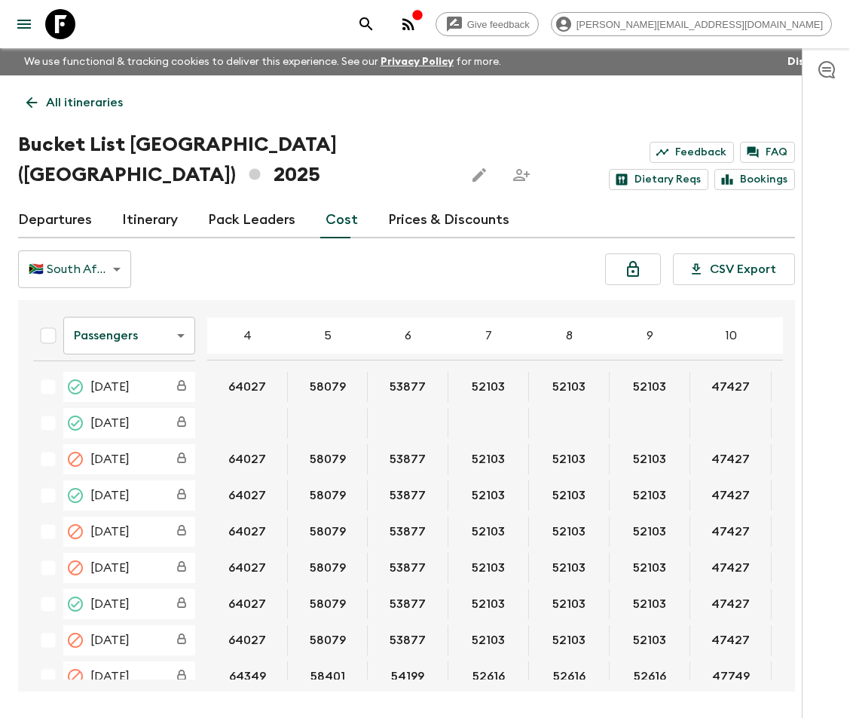
click at [72, 43] on div at bounding box center [49, 24] width 63 height 42
click at [50, 41] on link at bounding box center [60, 24] width 42 height 42
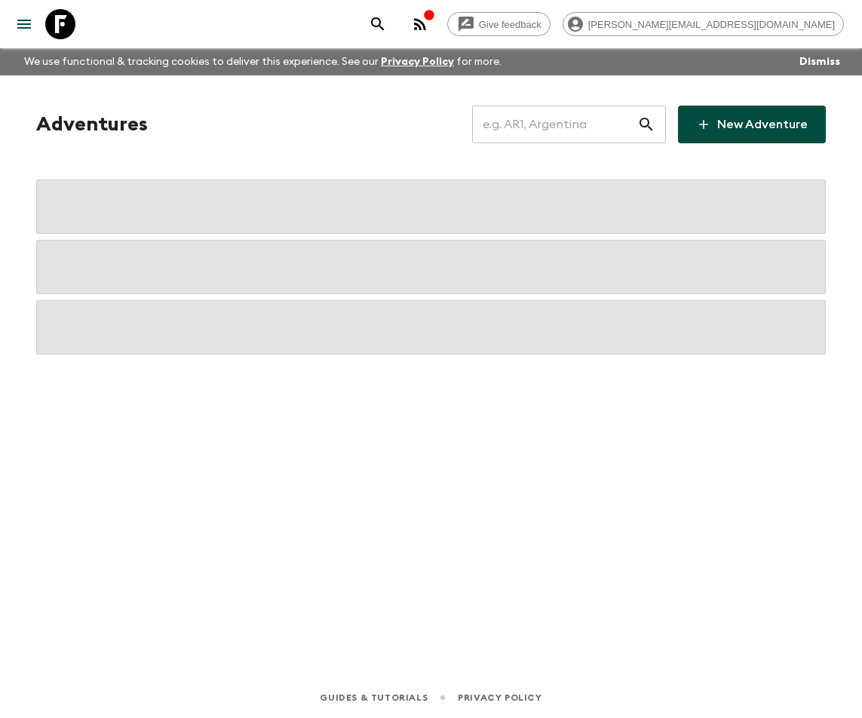
click at [543, 122] on input "text" at bounding box center [554, 124] width 165 height 42
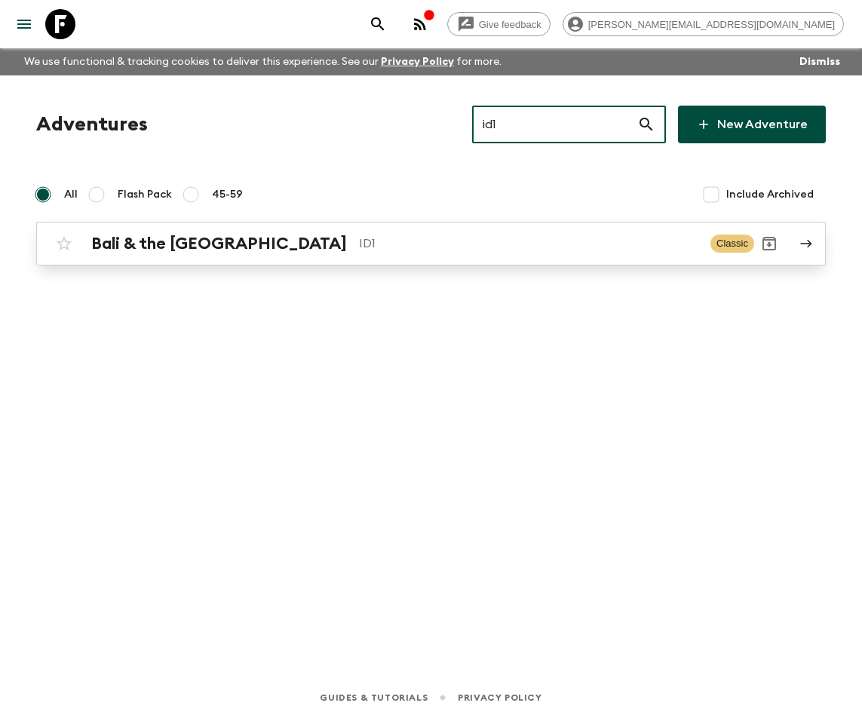
type input "id1"
click at [260, 240] on div "Bali & the [GEOGRAPHIC_DATA] ID1" at bounding box center [394, 244] width 607 height 20
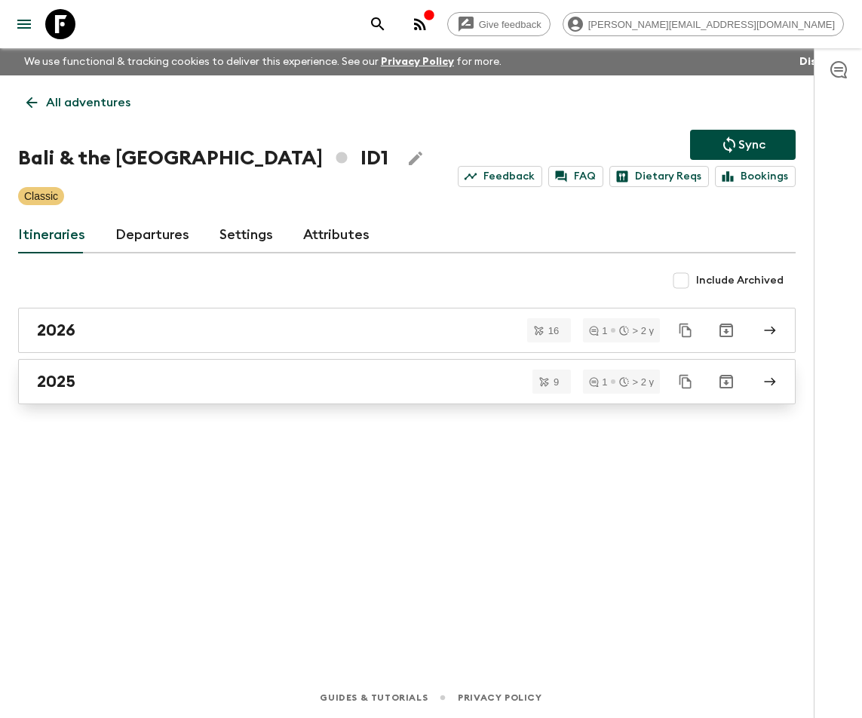
click at [89, 381] on div "2025" at bounding box center [392, 382] width 711 height 20
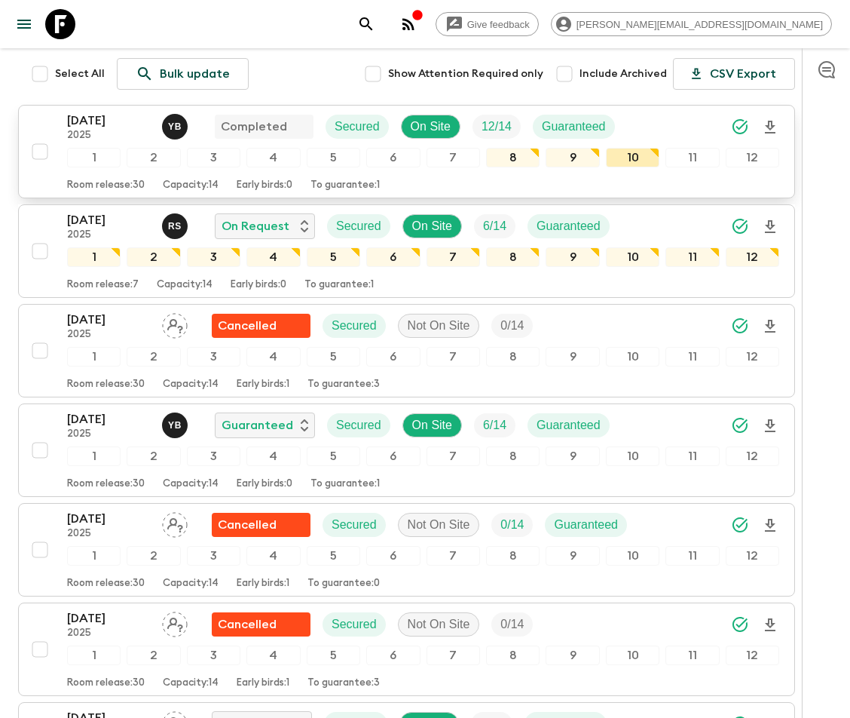
scroll to position [630, 0]
